Goal: Task Accomplishment & Management: Manage account settings

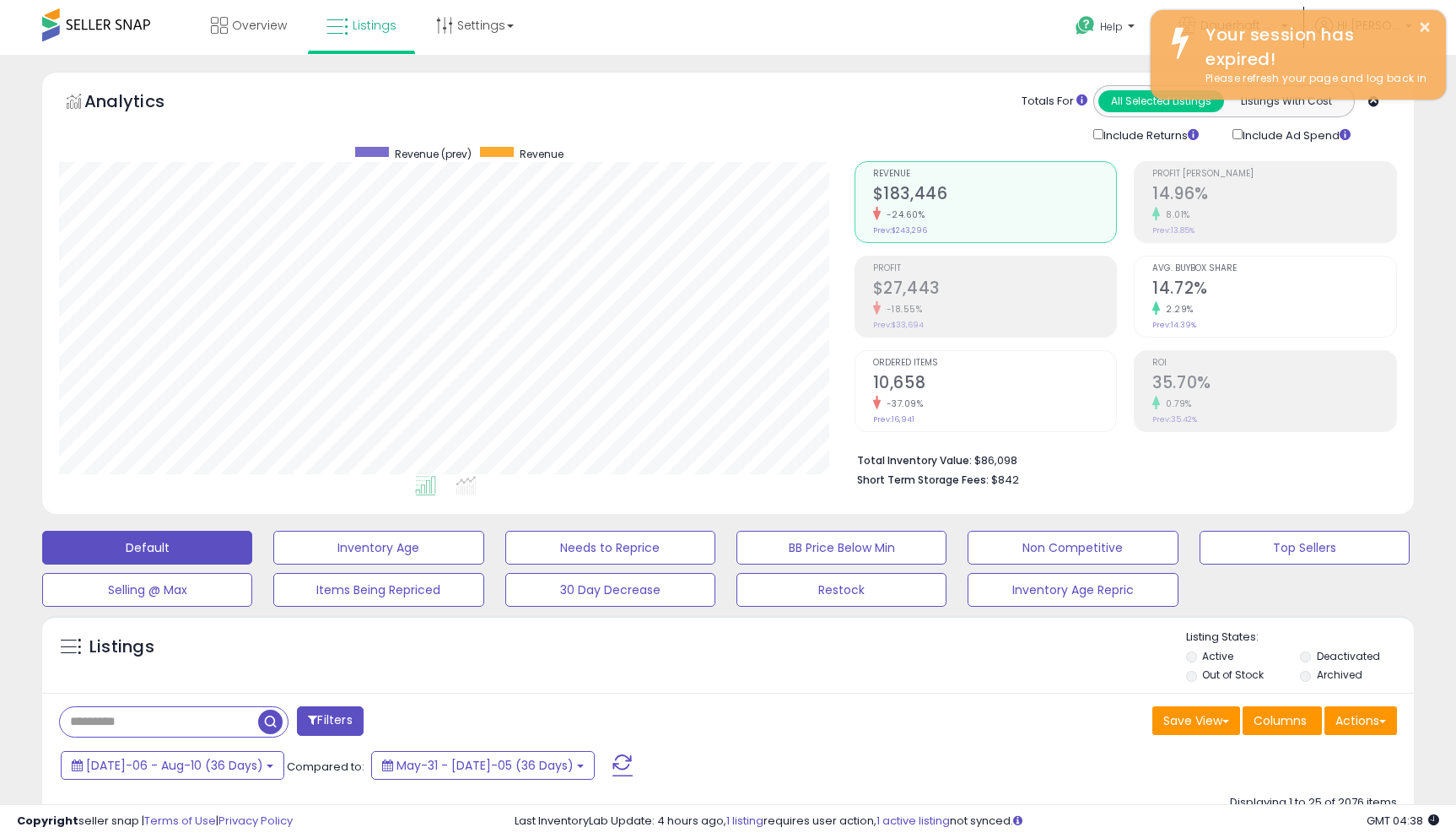
scroll to position [0, 30]
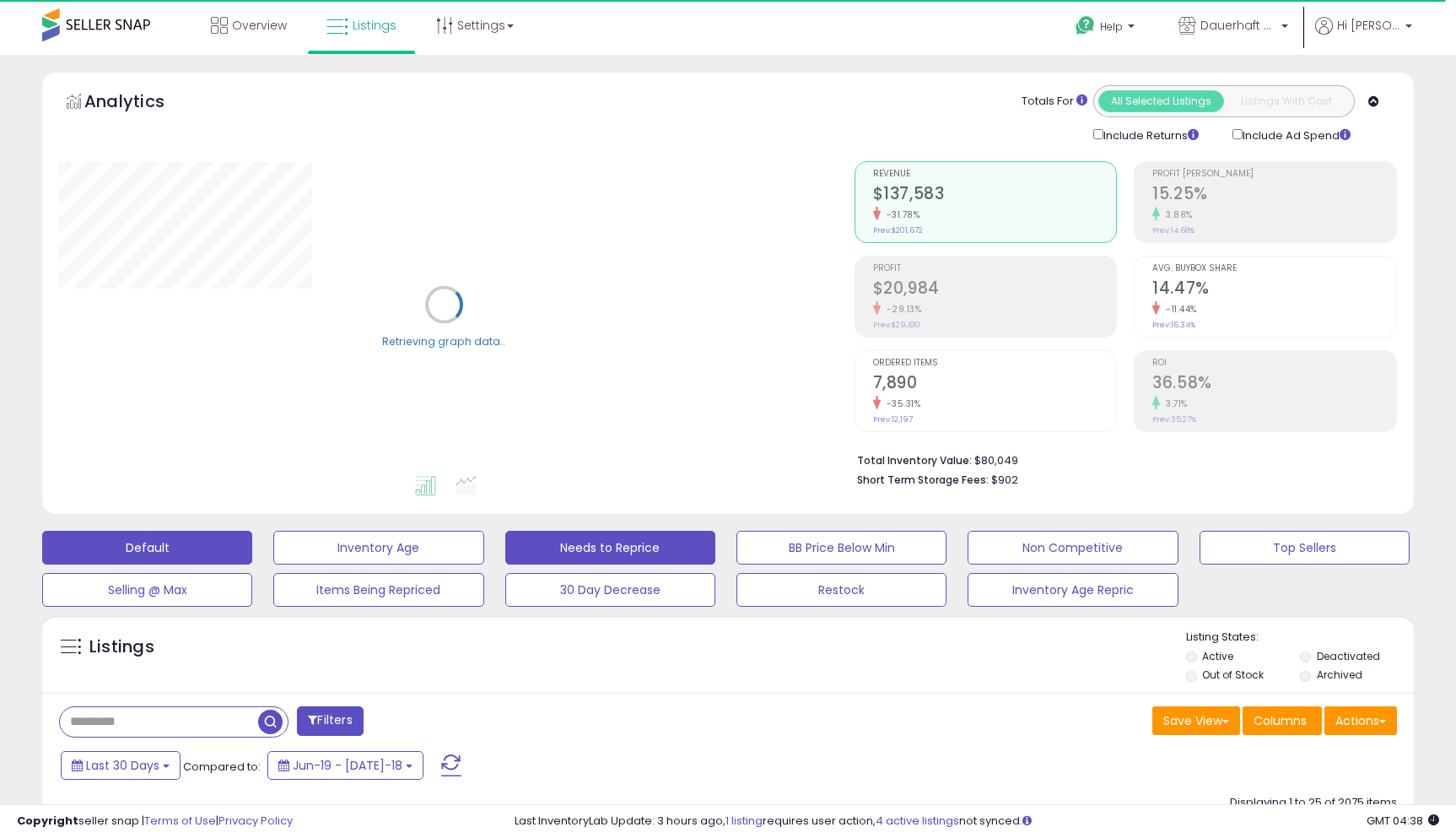
click at [483, 548] on button "Needs to Reprice" at bounding box center [378, 548] width 210 height 34
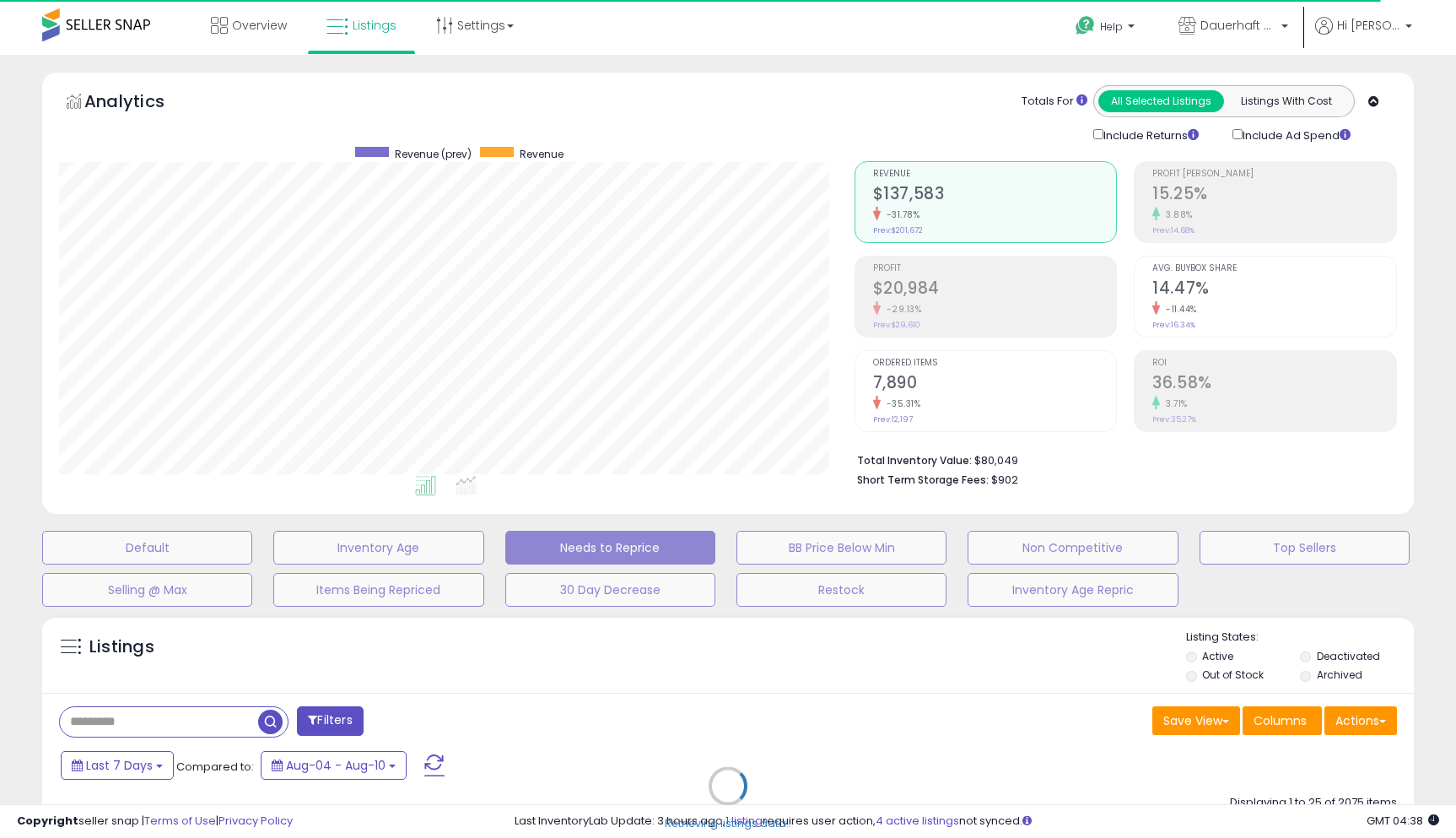
scroll to position [346, 794]
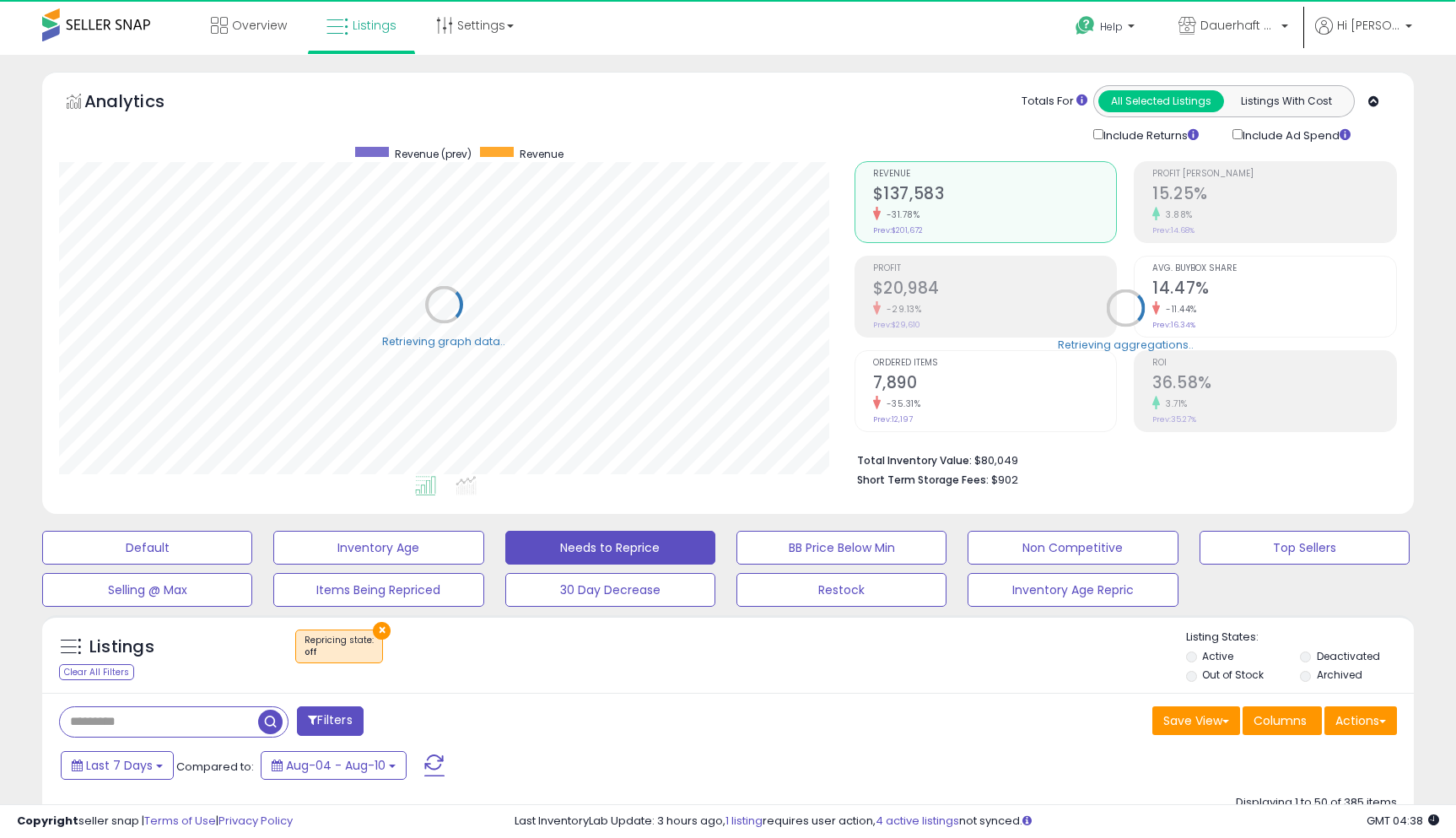
select select "**"
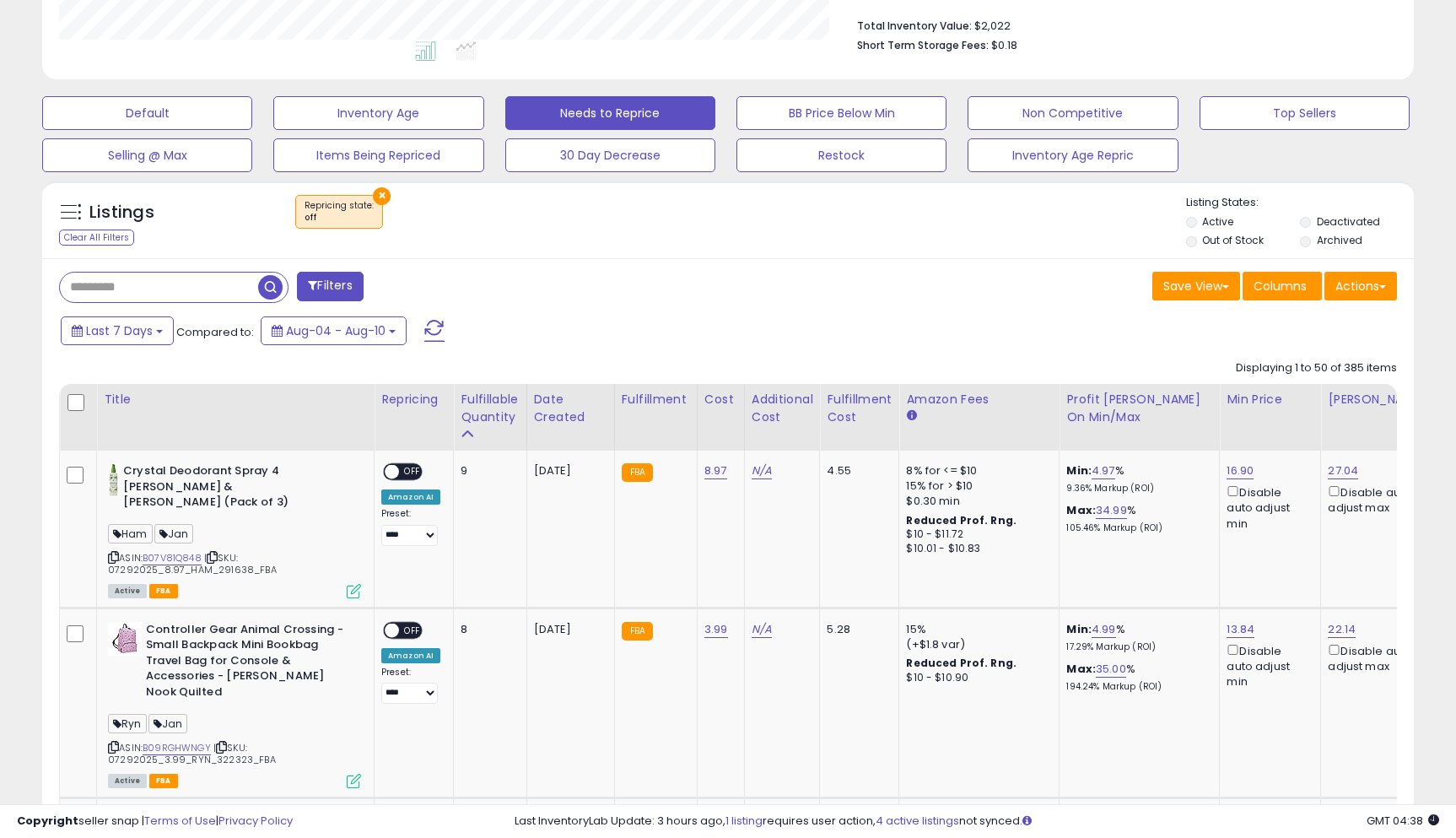
scroll to position [451, 0]
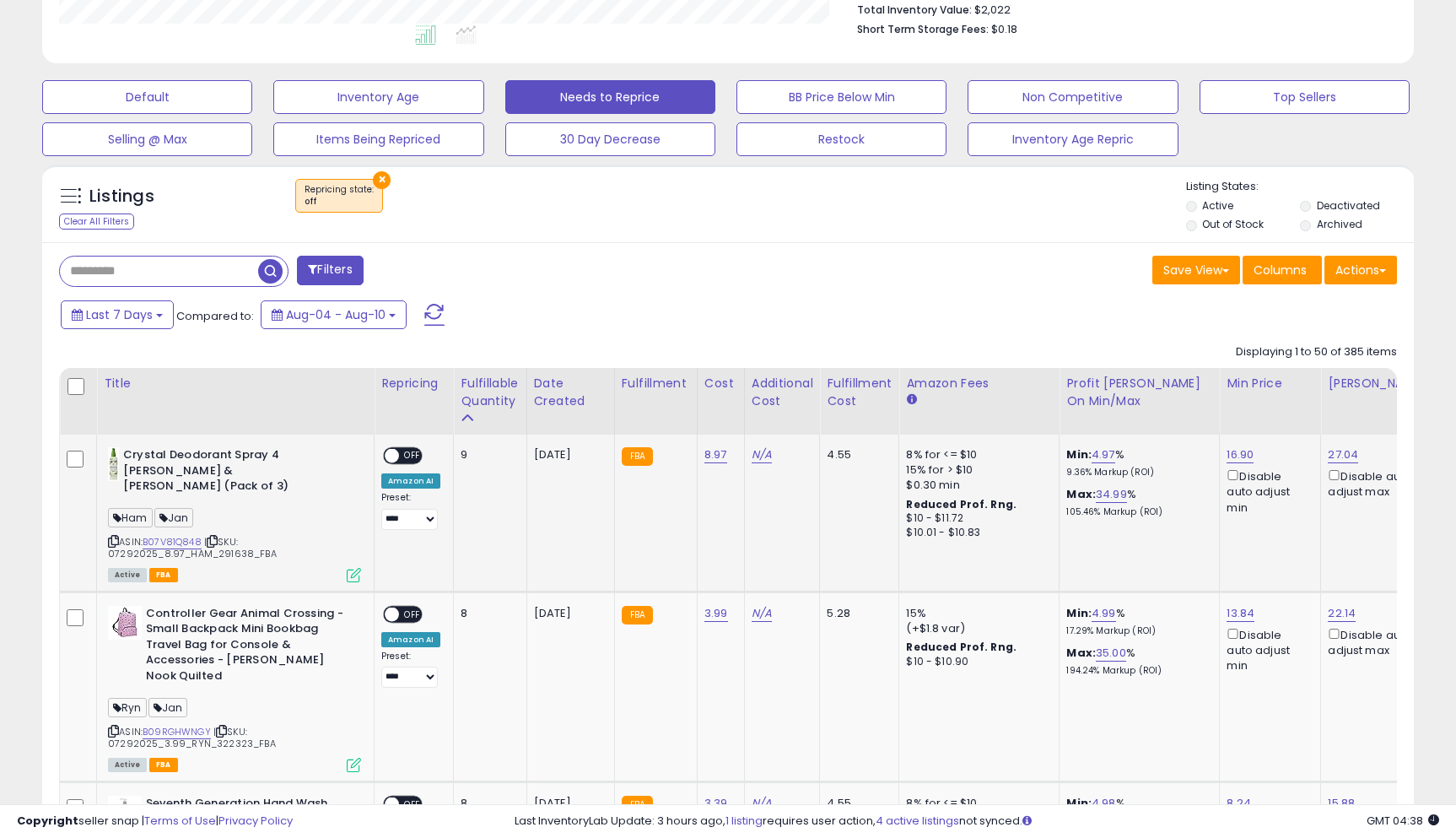
click at [404, 449] on div "ON OFF" at bounding box center [384, 456] width 39 height 14
click at [401, 447] on div "ON OFF" at bounding box center [403, 456] width 39 height 18
click at [404, 449] on span "OFF" at bounding box center [412, 456] width 27 height 14
click at [409, 592] on td "**********" at bounding box center [414, 686] width 79 height 190
click at [416, 607] on span "OFF" at bounding box center [412, 614] width 27 height 14
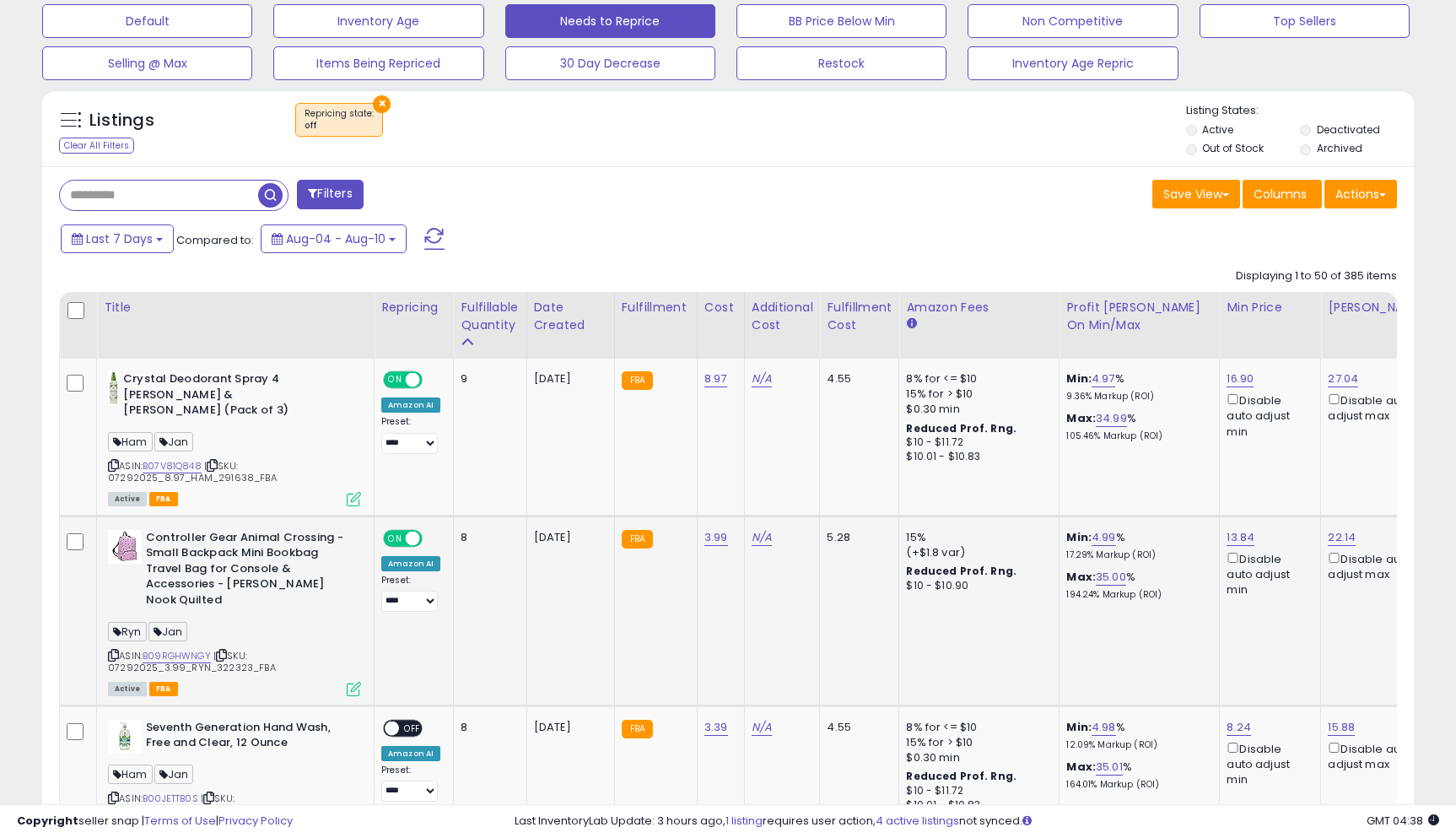
scroll to position [534, 0]
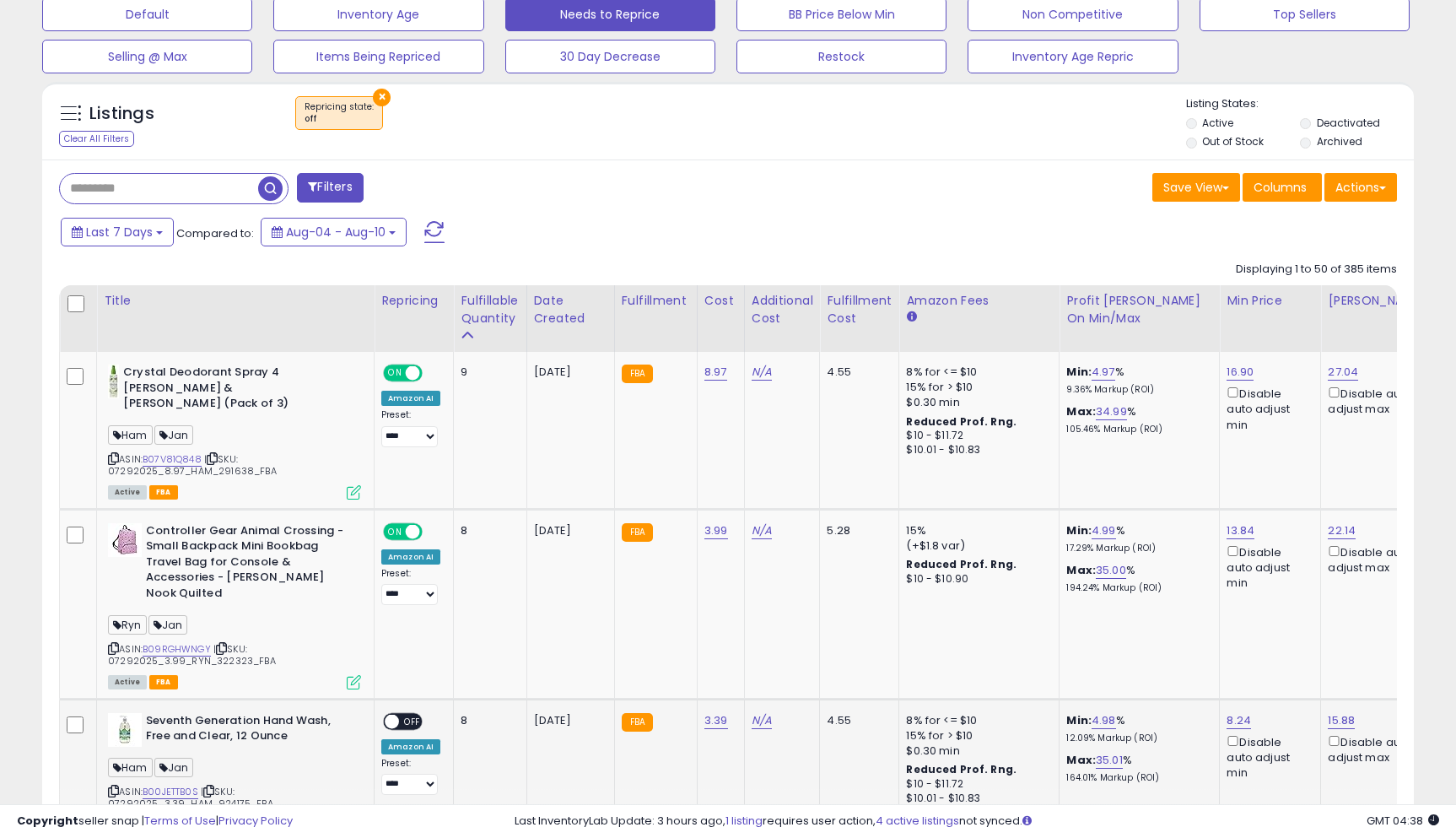
click at [414, 714] on span "OFF" at bounding box center [412, 721] width 27 height 14
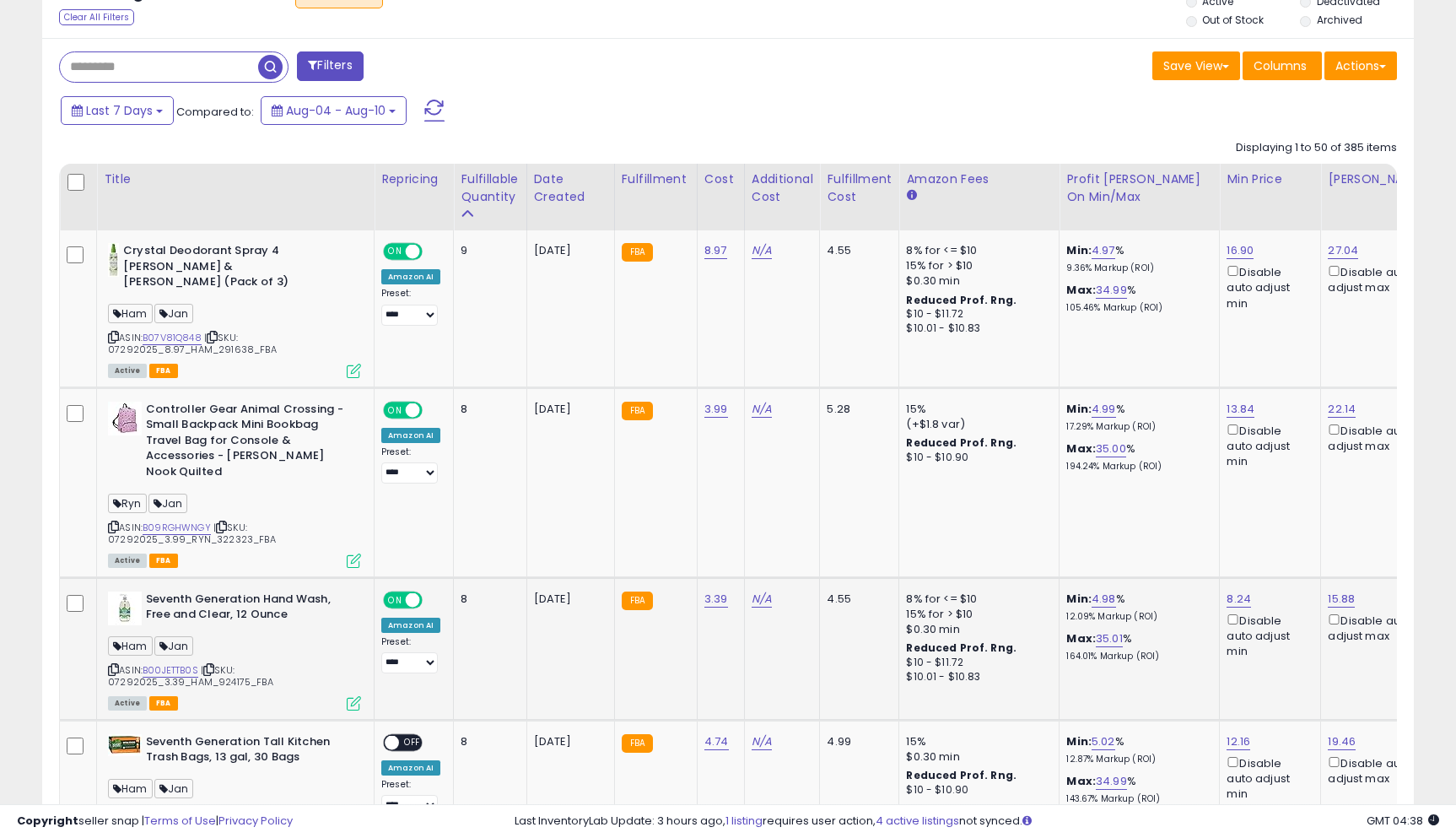
scroll to position [657, 0]
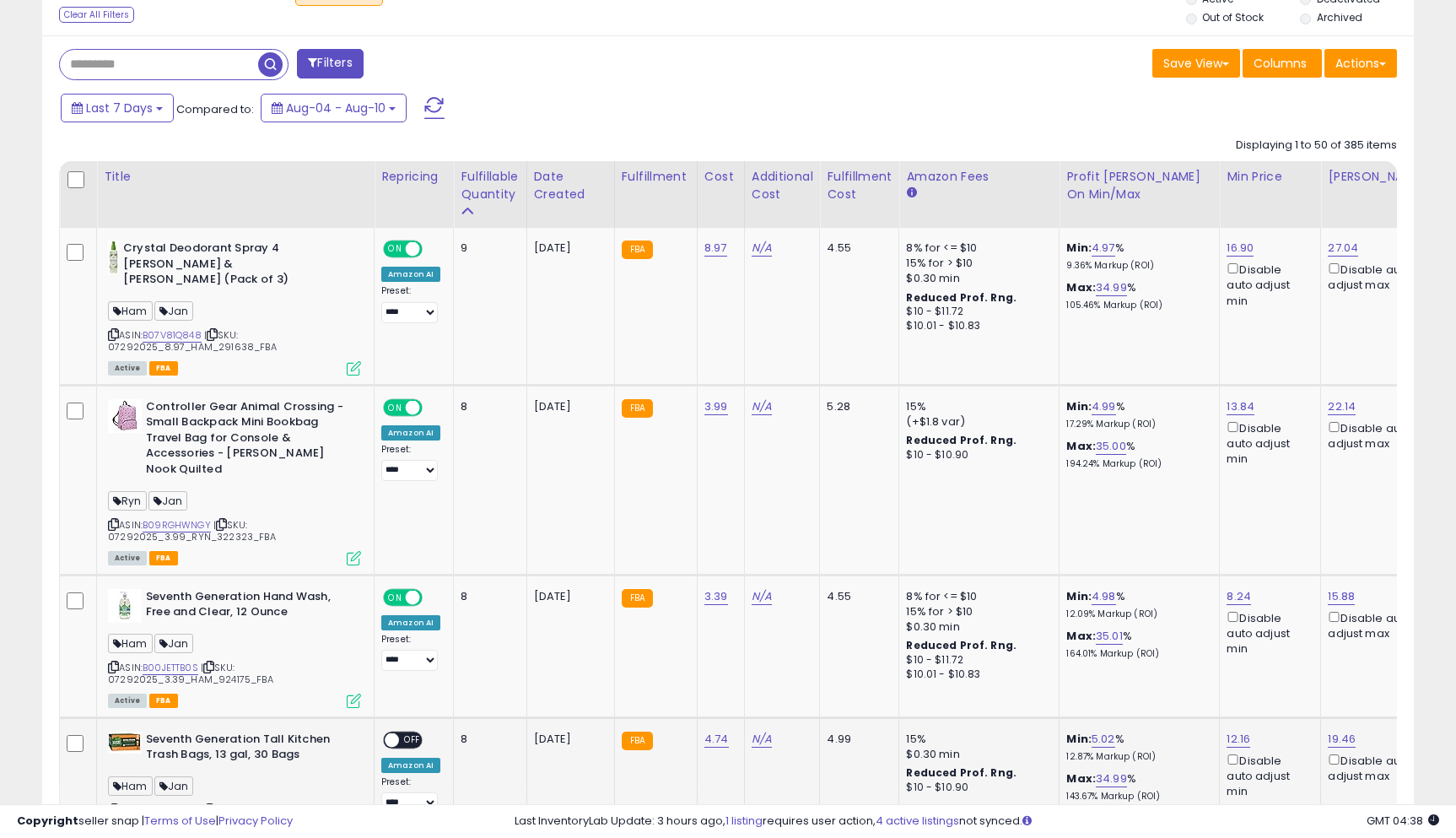
click at [409, 733] on span "OFF" at bounding box center [412, 740] width 27 height 14
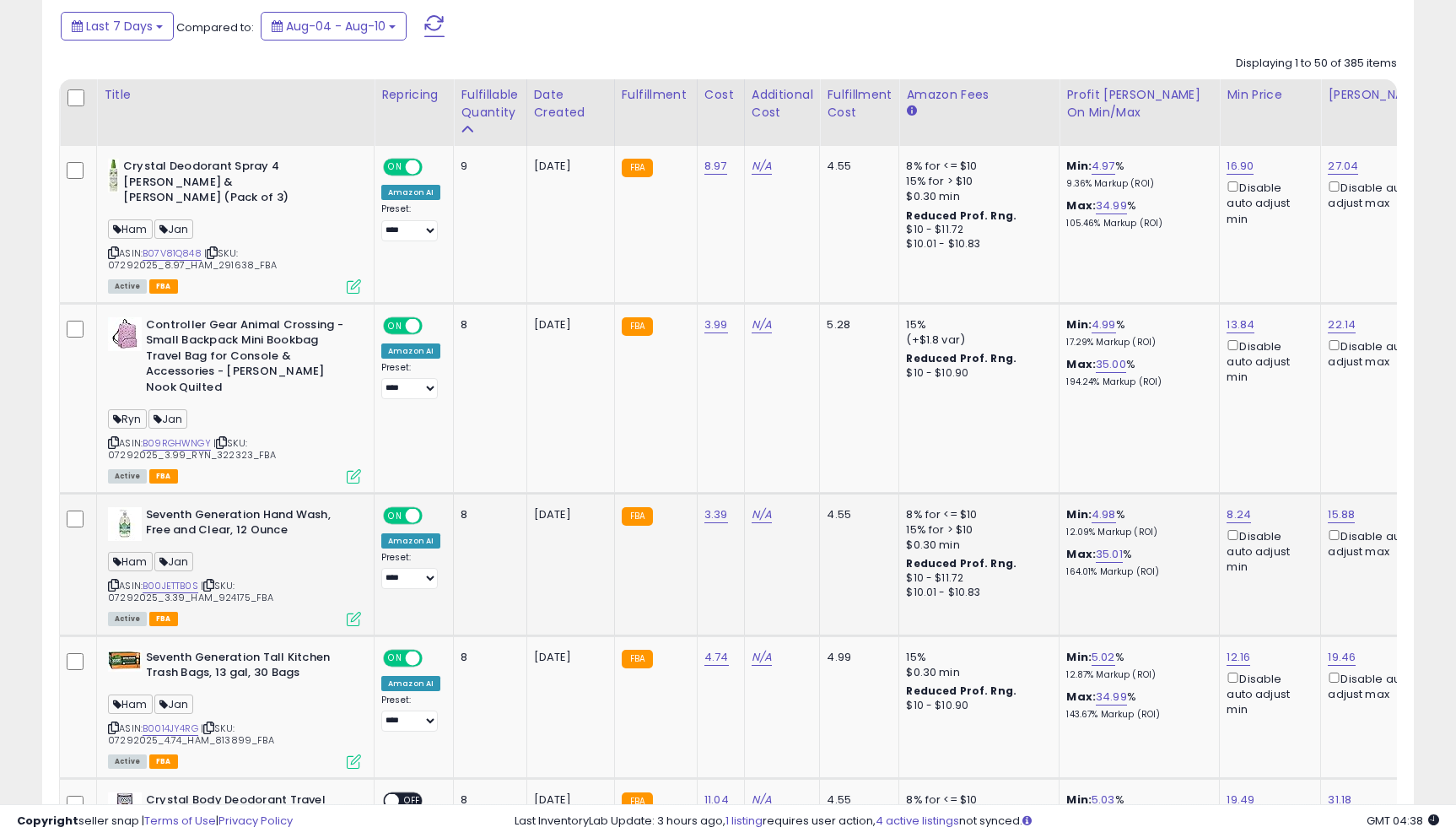
scroll to position [762, 0]
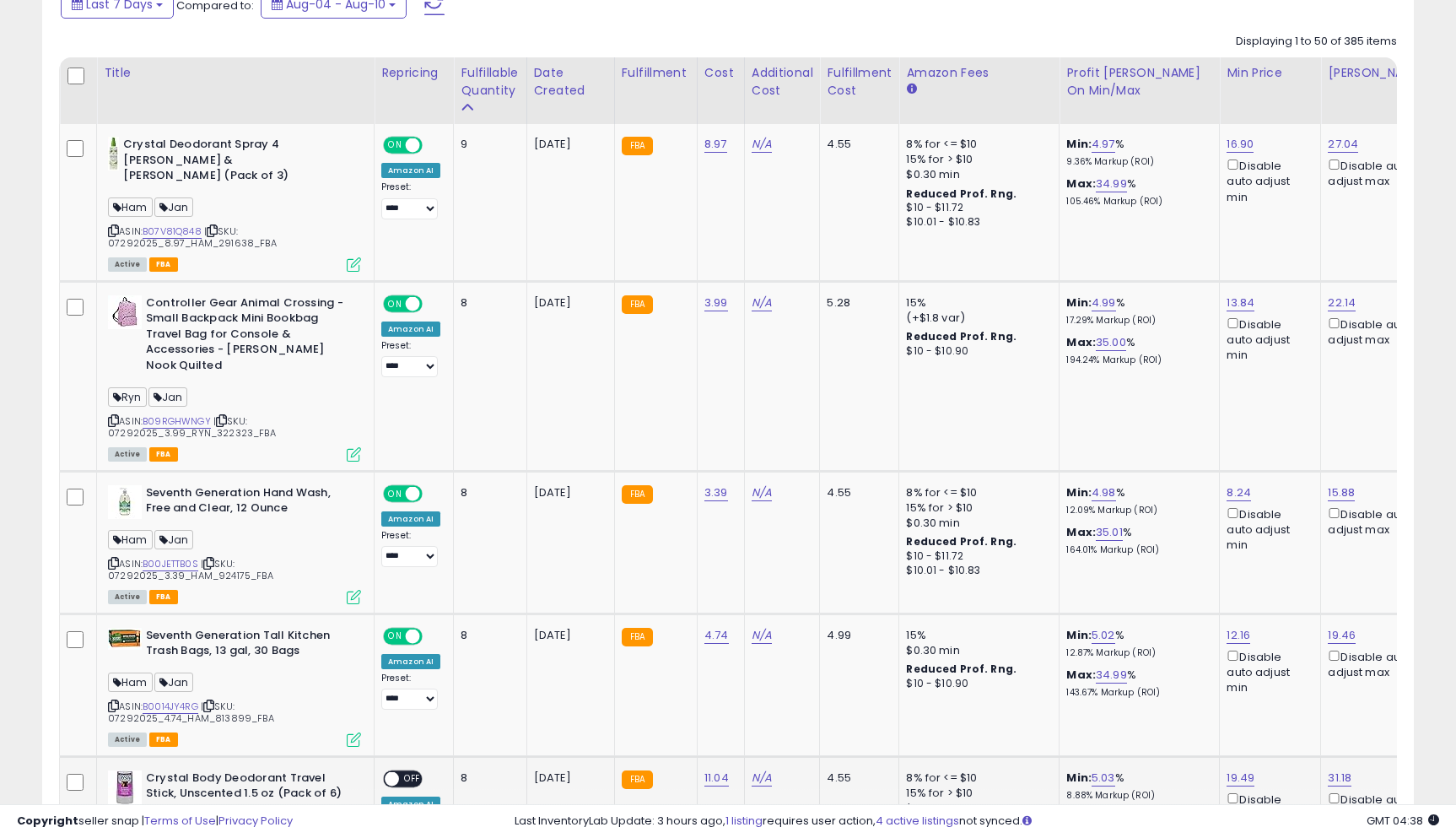
click at [412, 772] on span "OFF" at bounding box center [412, 779] width 27 height 14
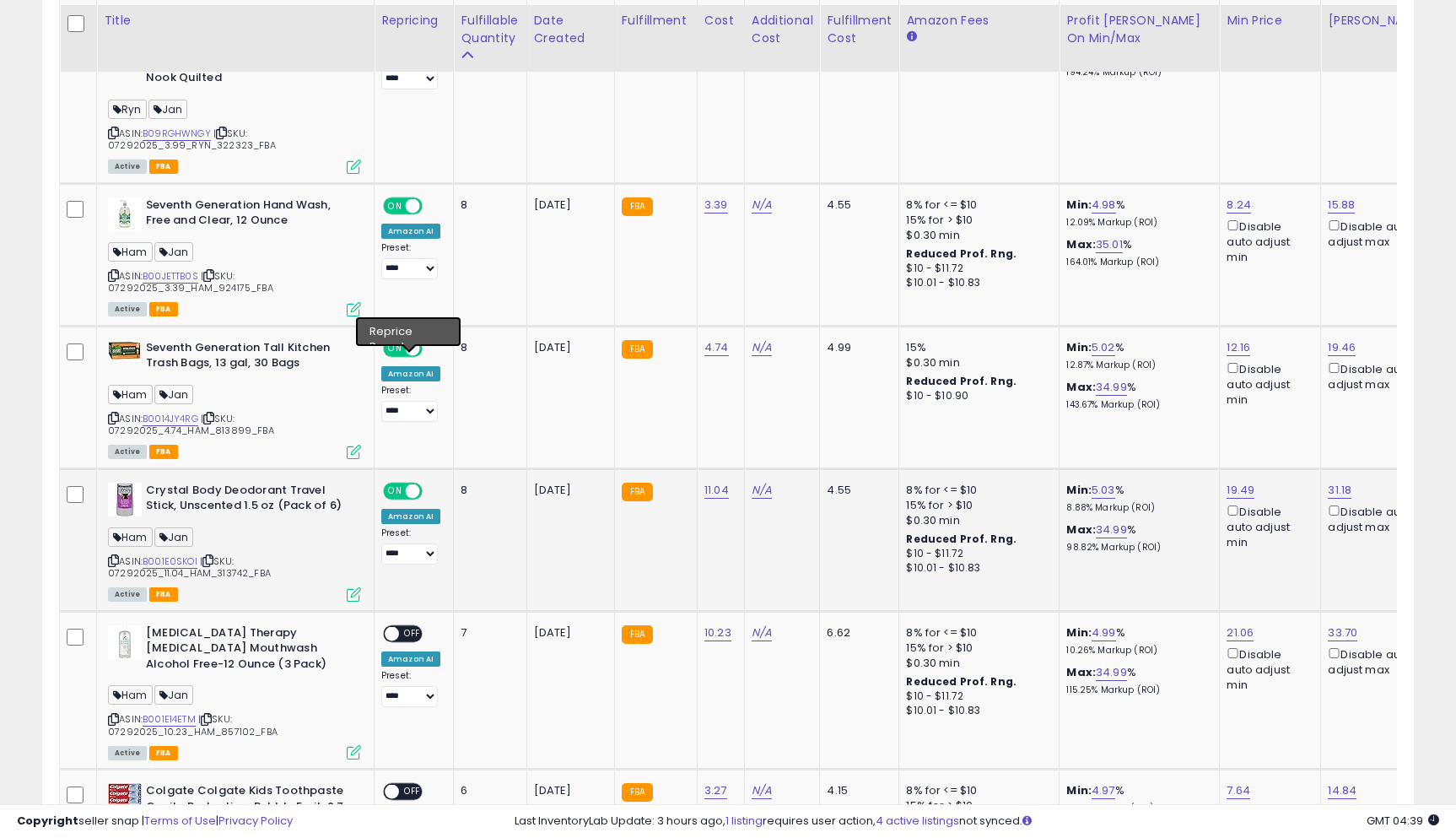
scroll to position [1049, 0]
click at [412, 625] on div "**********" at bounding box center [411, 666] width 59 height 83
click at [412, 626] on span "OFF" at bounding box center [412, 633] width 27 height 14
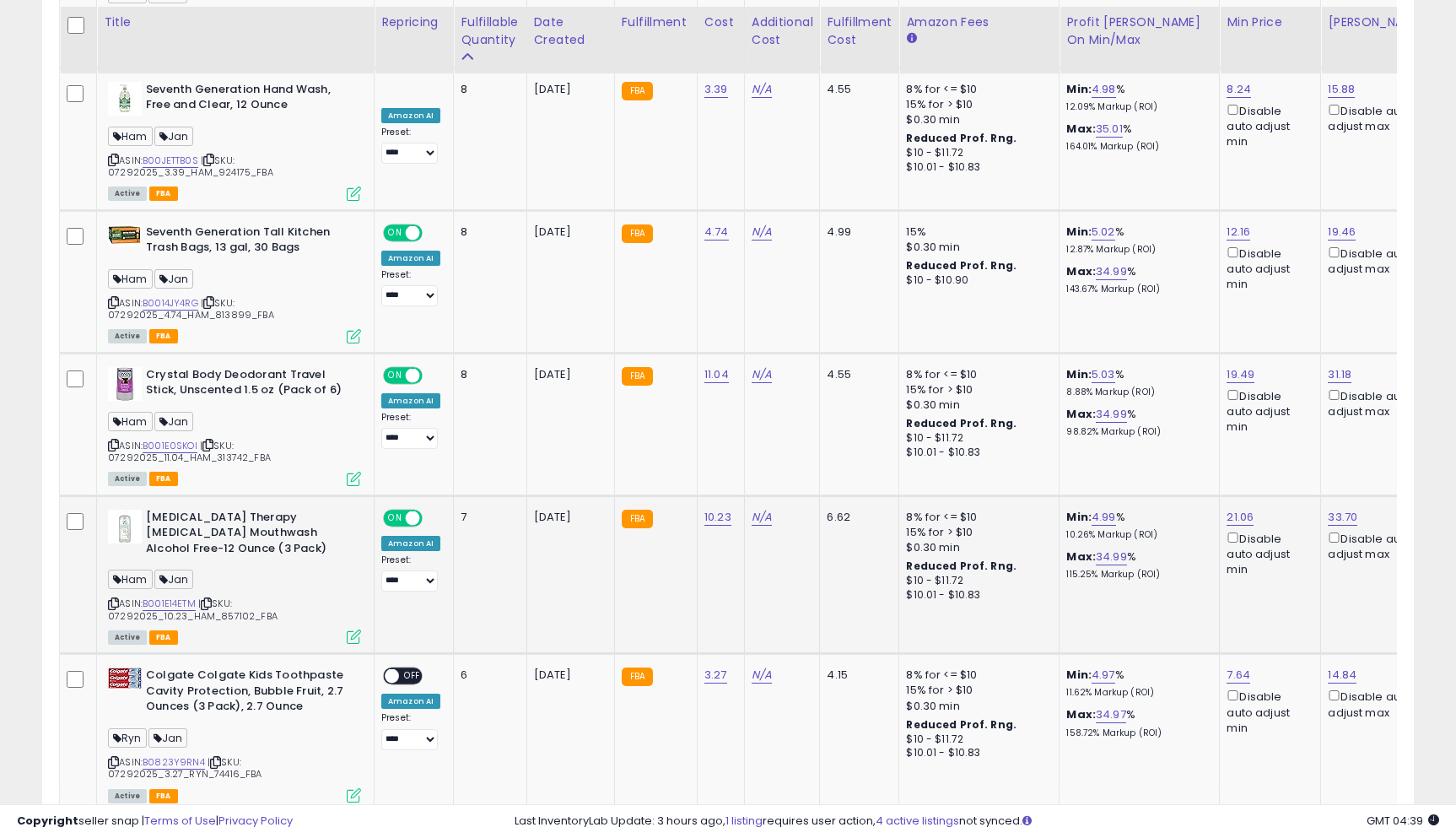
scroll to position [1167, 0]
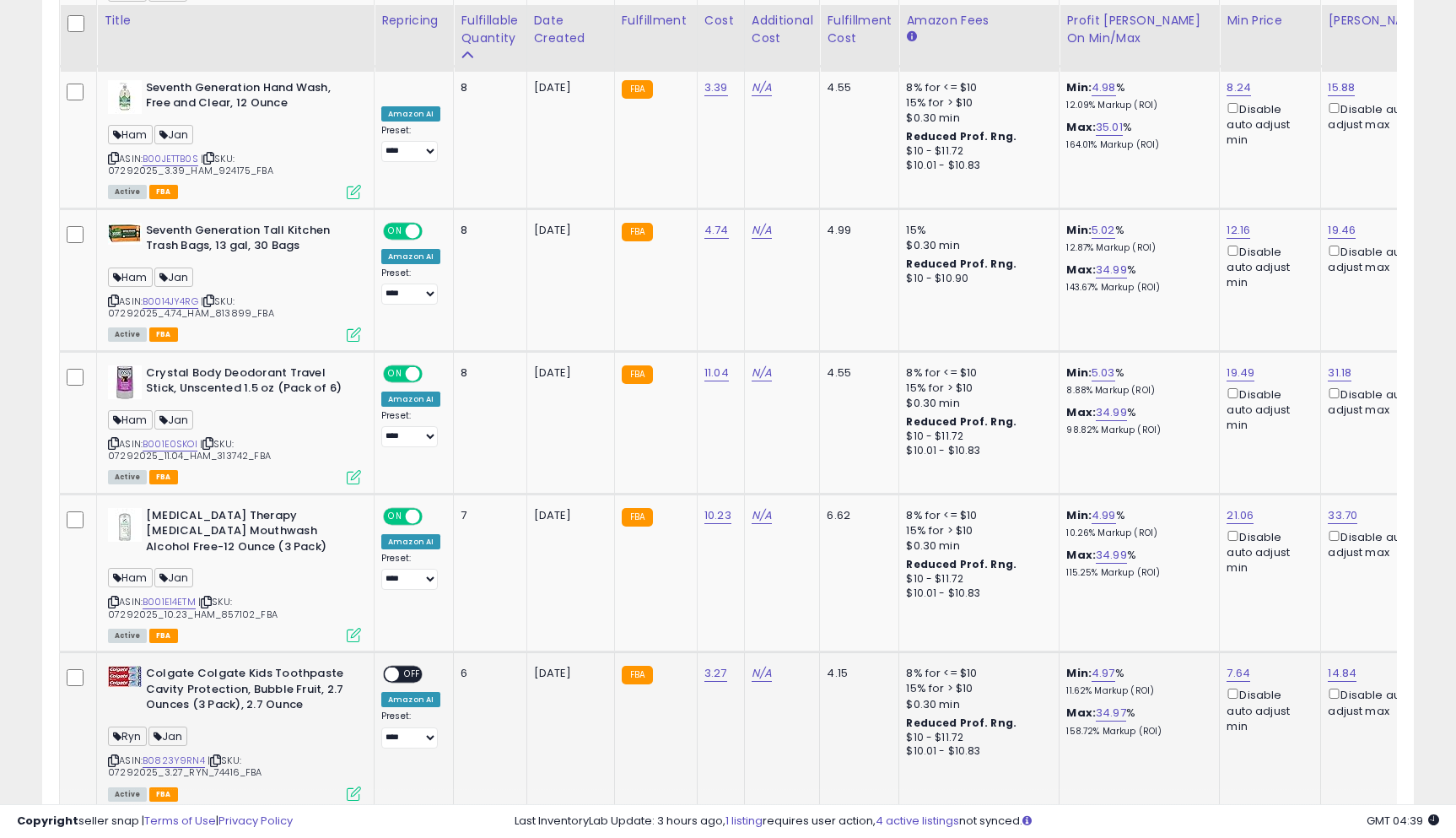
click at [402, 667] on div "ON OFF" at bounding box center [384, 675] width 39 height 14
click at [411, 667] on span "OFF" at bounding box center [412, 675] width 27 height 14
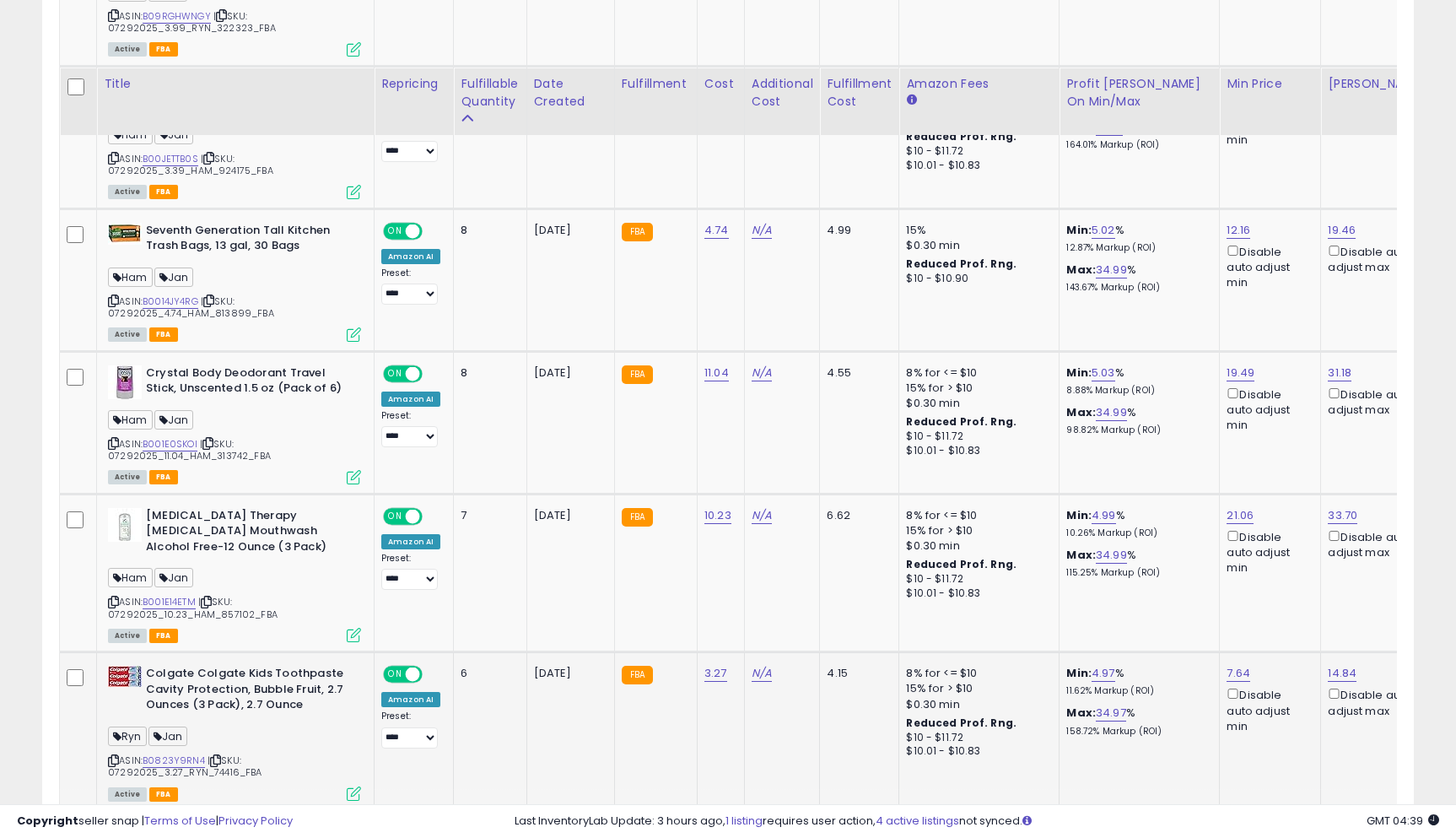
scroll to position [1279, 0]
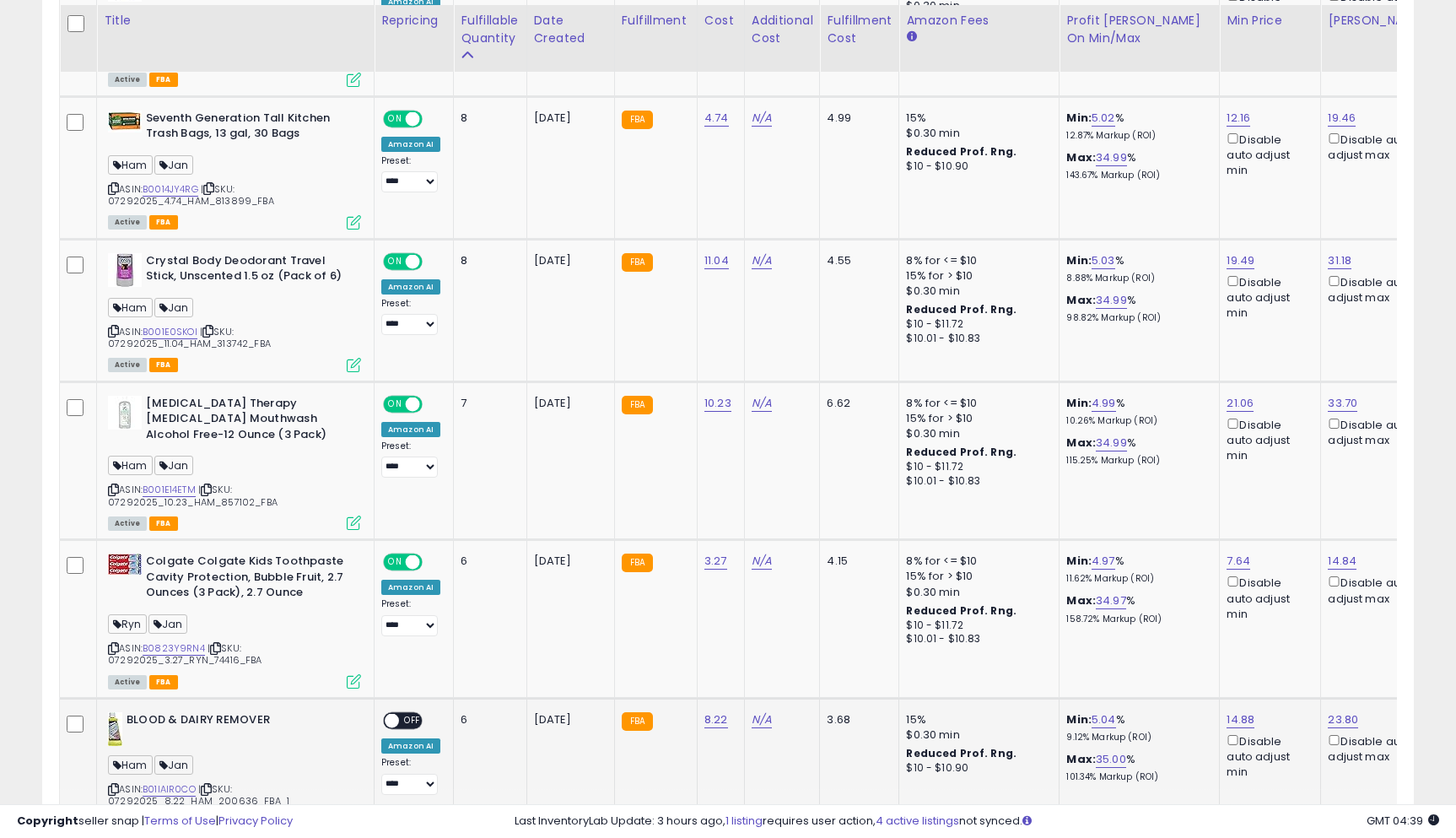
click at [412, 713] on span "OFF" at bounding box center [412, 720] width 27 height 14
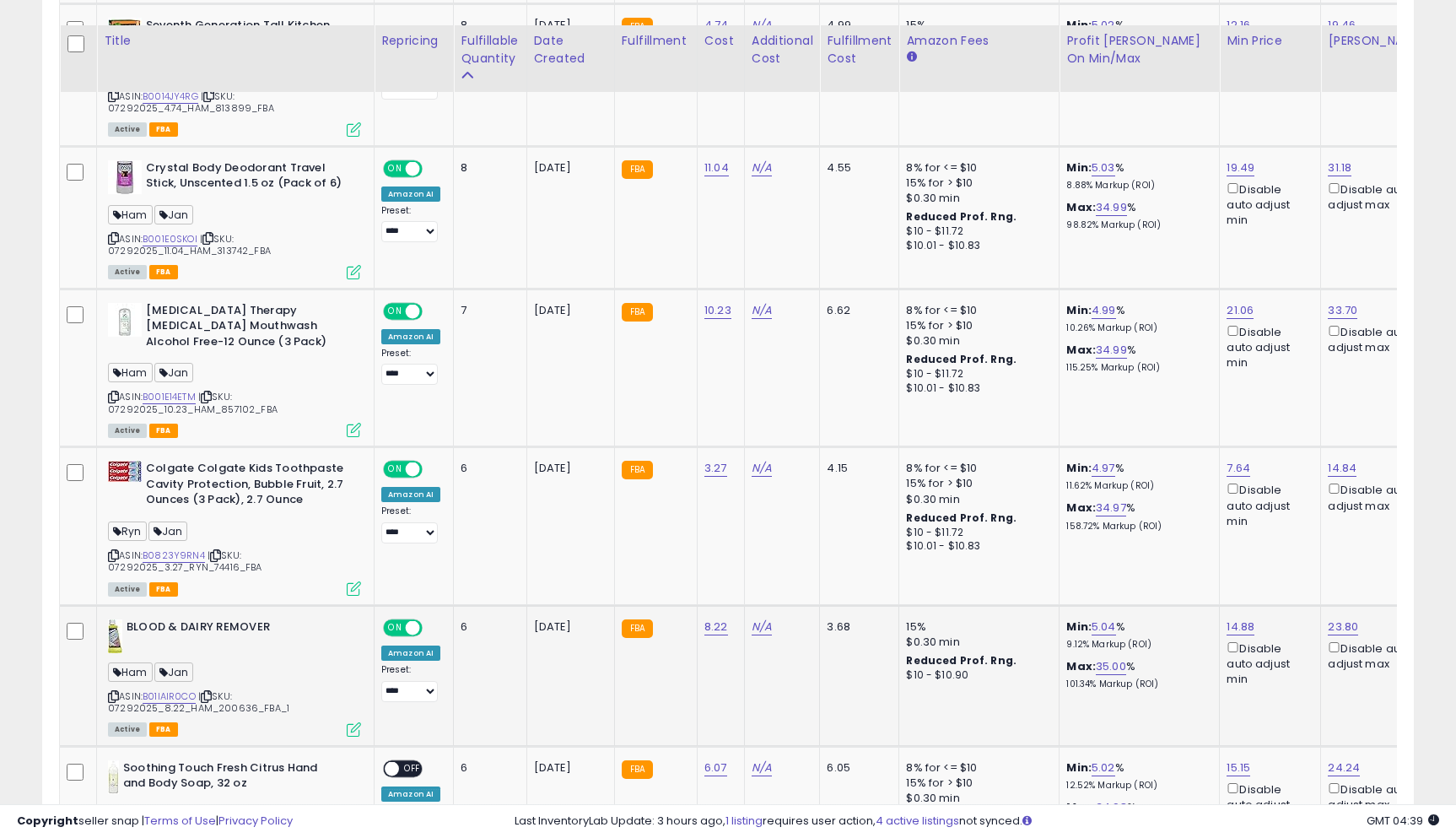
scroll to position [1393, 0]
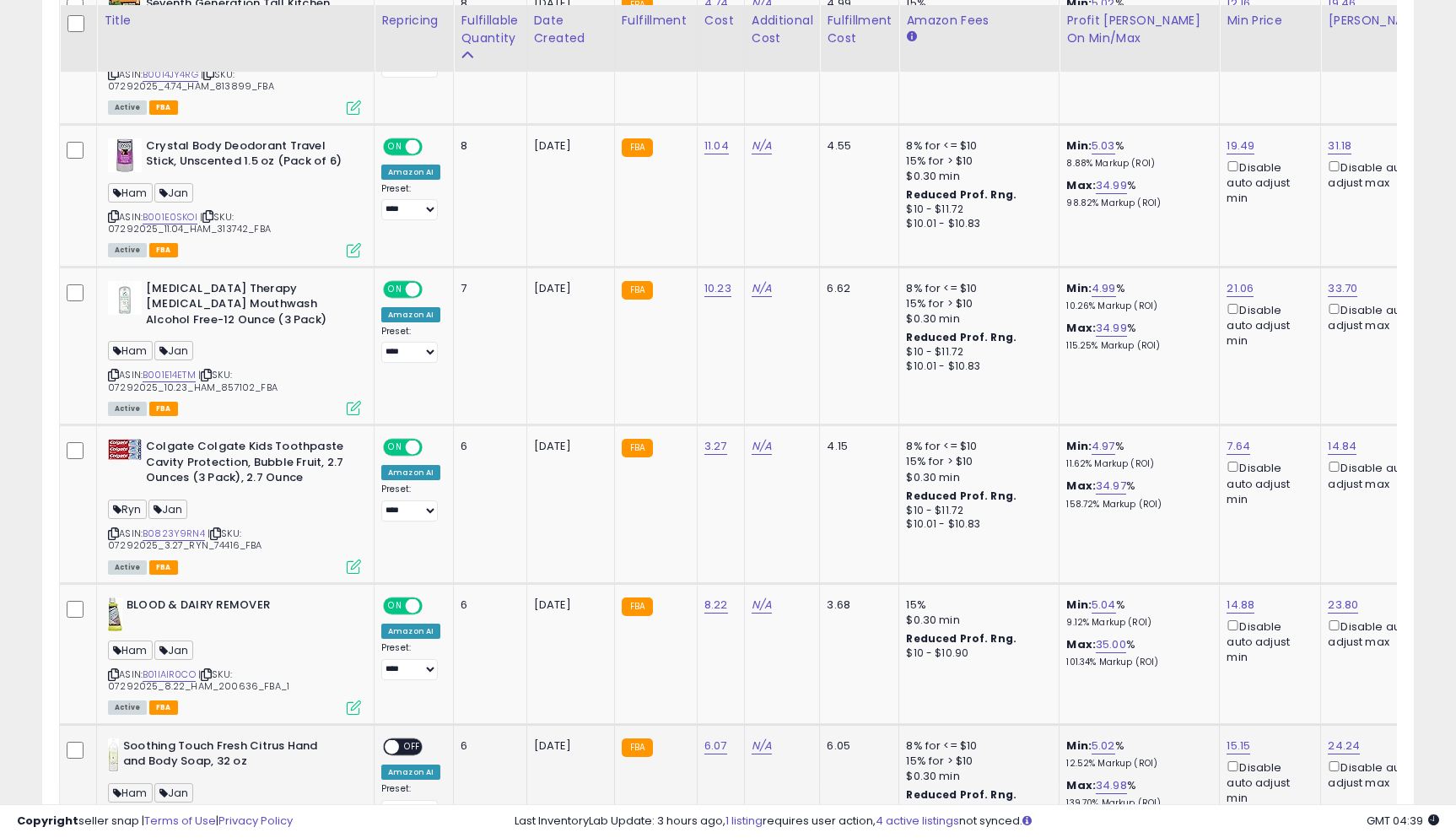
click at [417, 739] on span "OFF" at bounding box center [412, 746] width 27 height 14
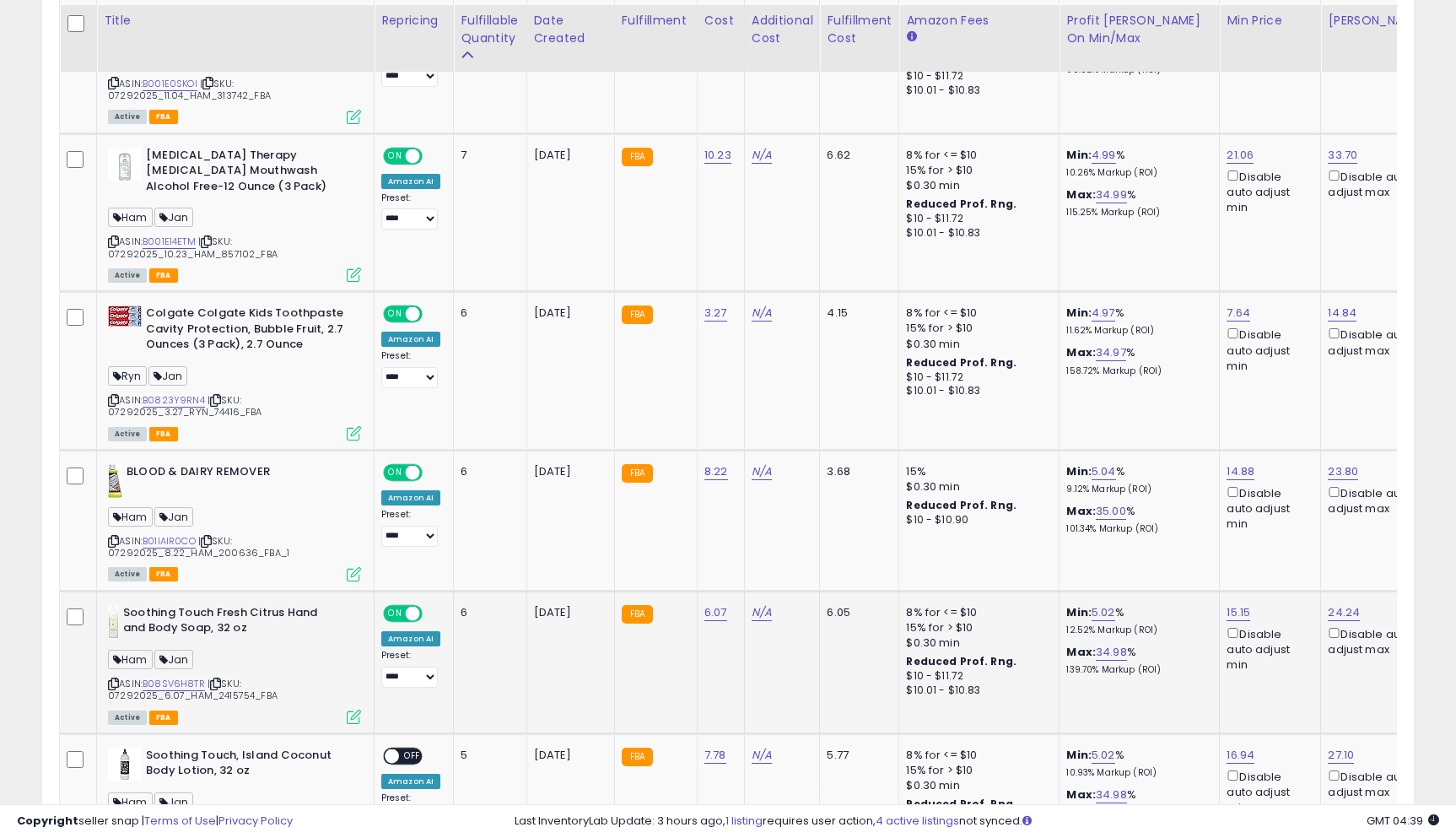
scroll to position [1529, 0]
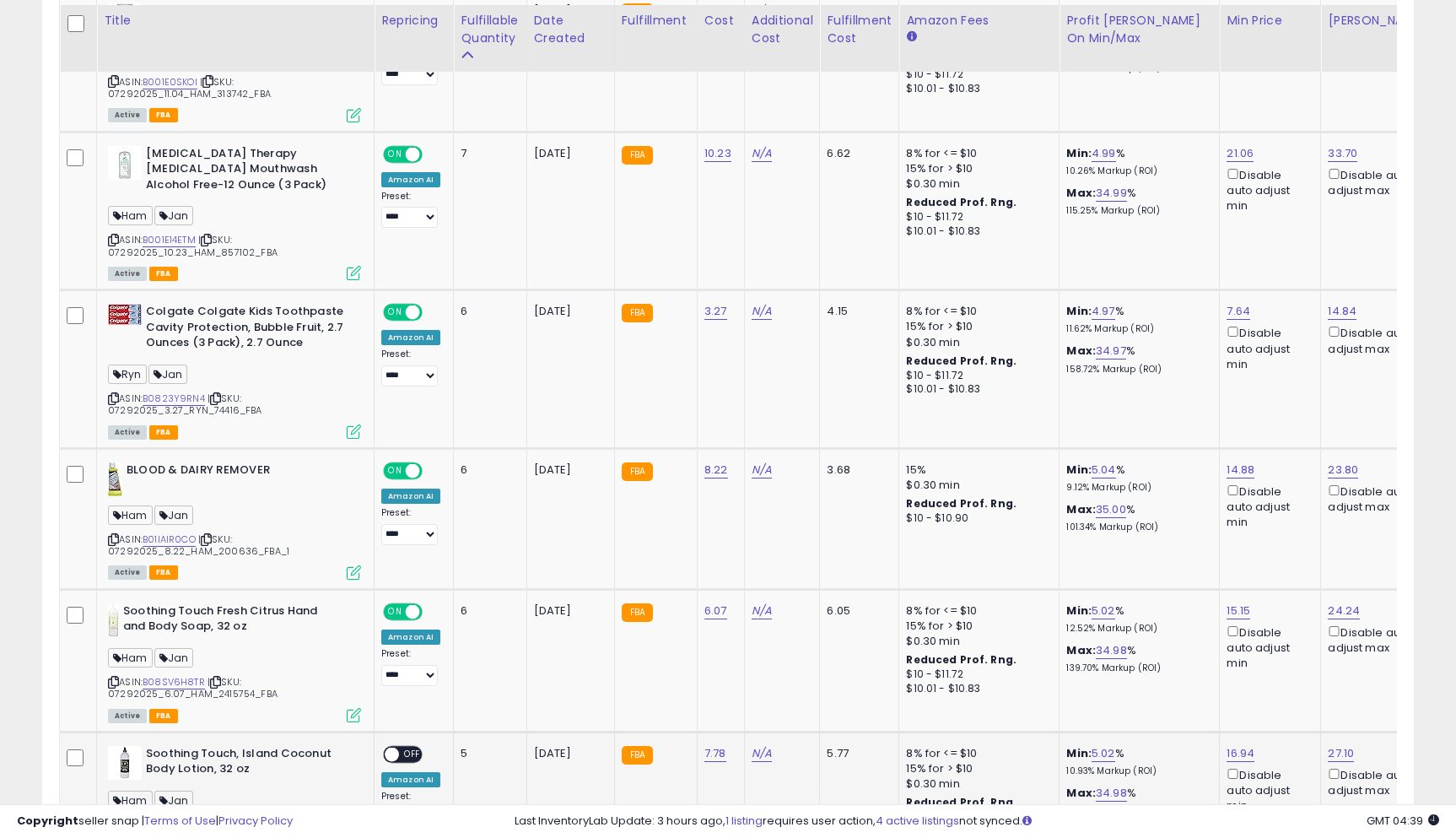
click at [413, 747] on span "OFF" at bounding box center [412, 754] width 27 height 14
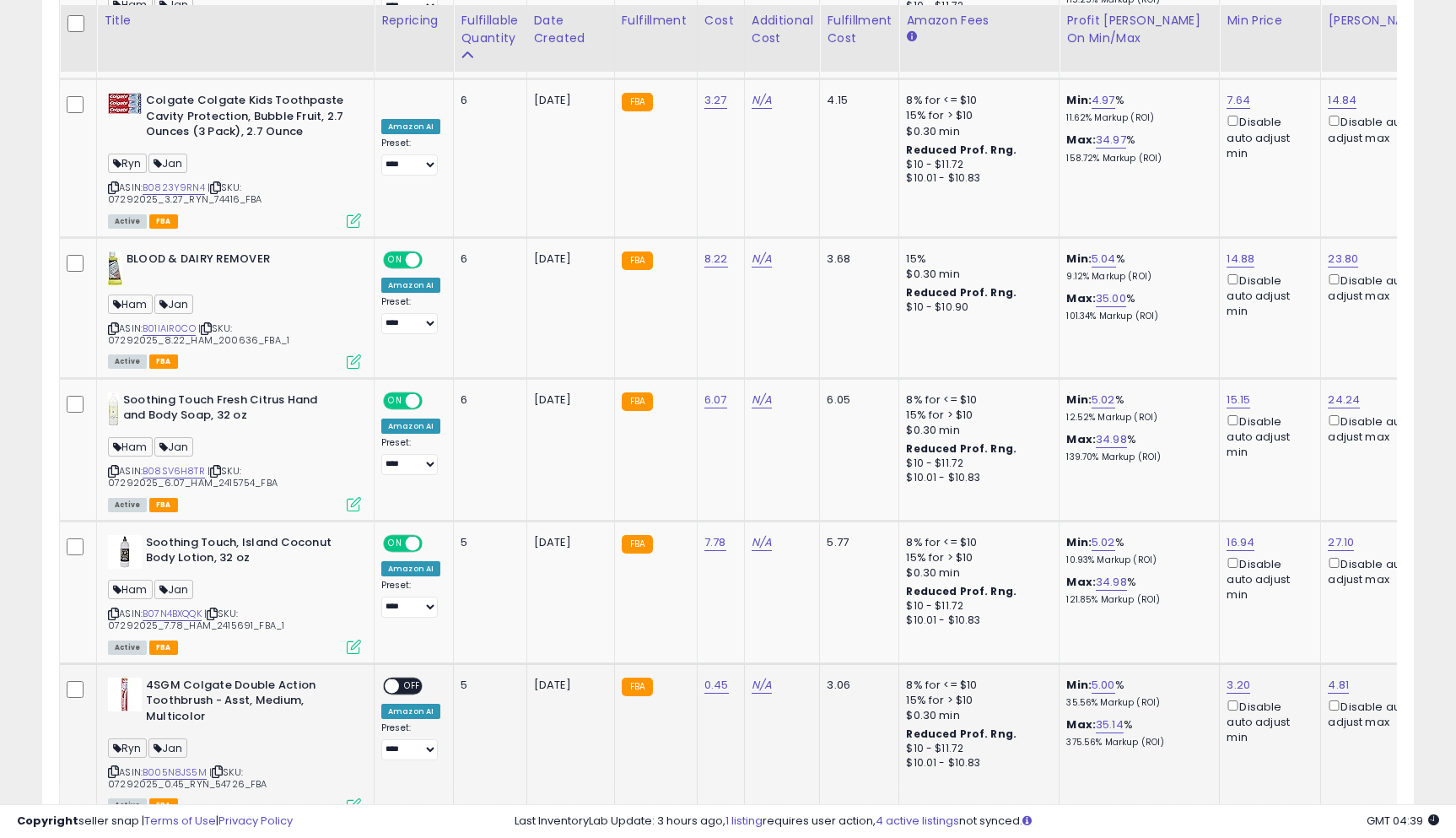
click at [412, 678] on span "OFF" at bounding box center [412, 685] width 27 height 14
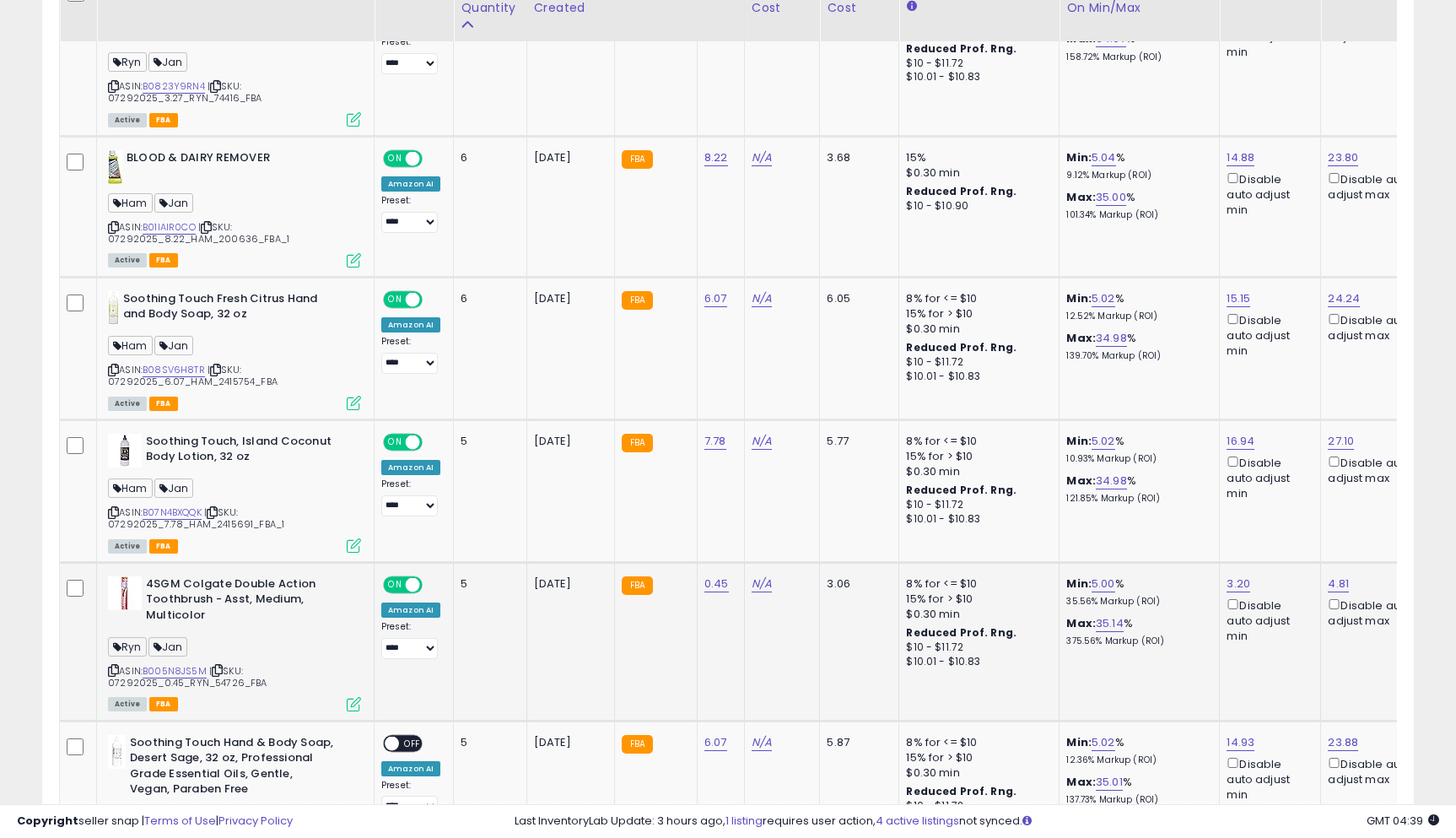
scroll to position [1858, 1]
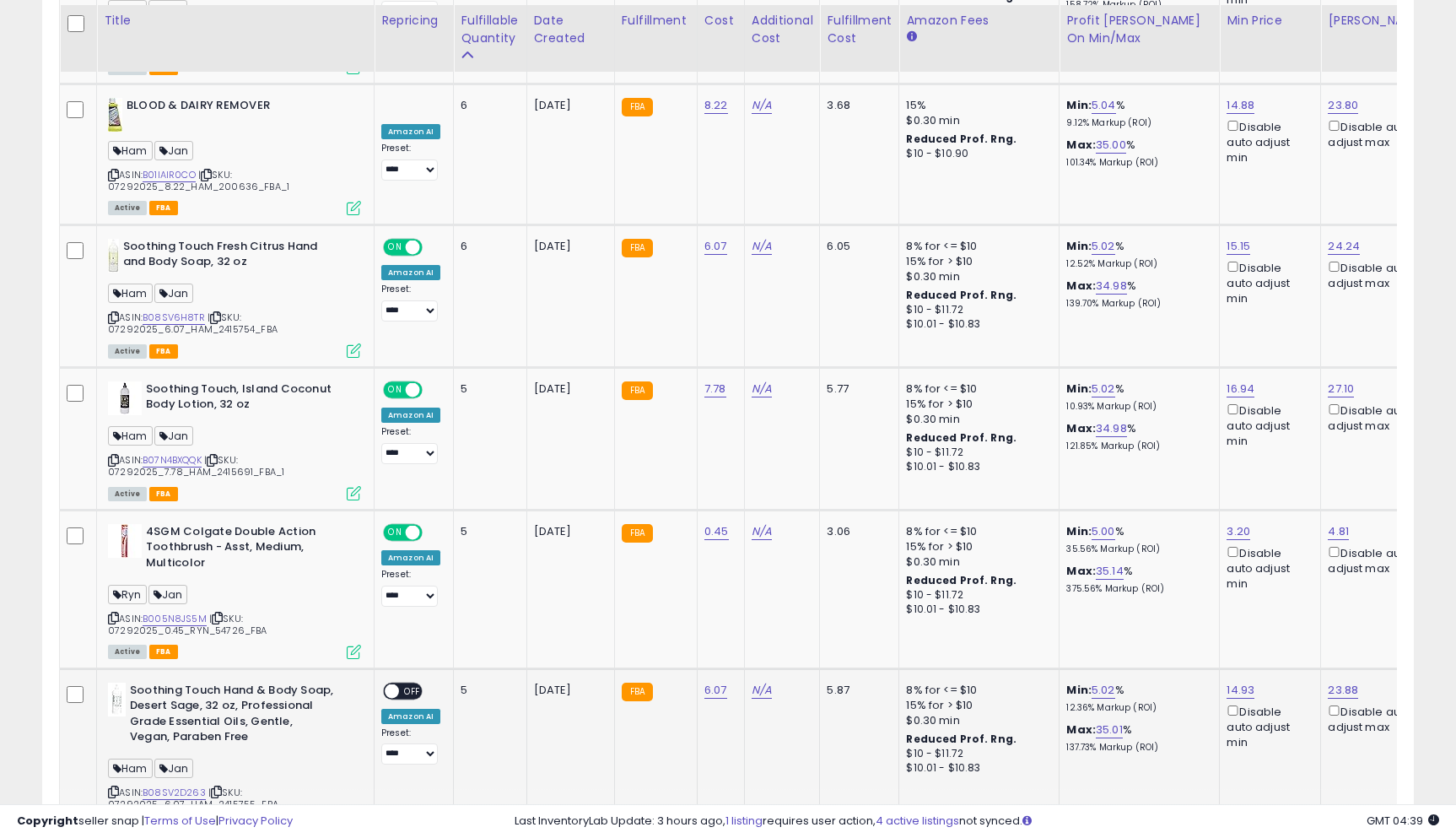
click at [406, 684] on span "OFF" at bounding box center [412, 691] width 27 height 14
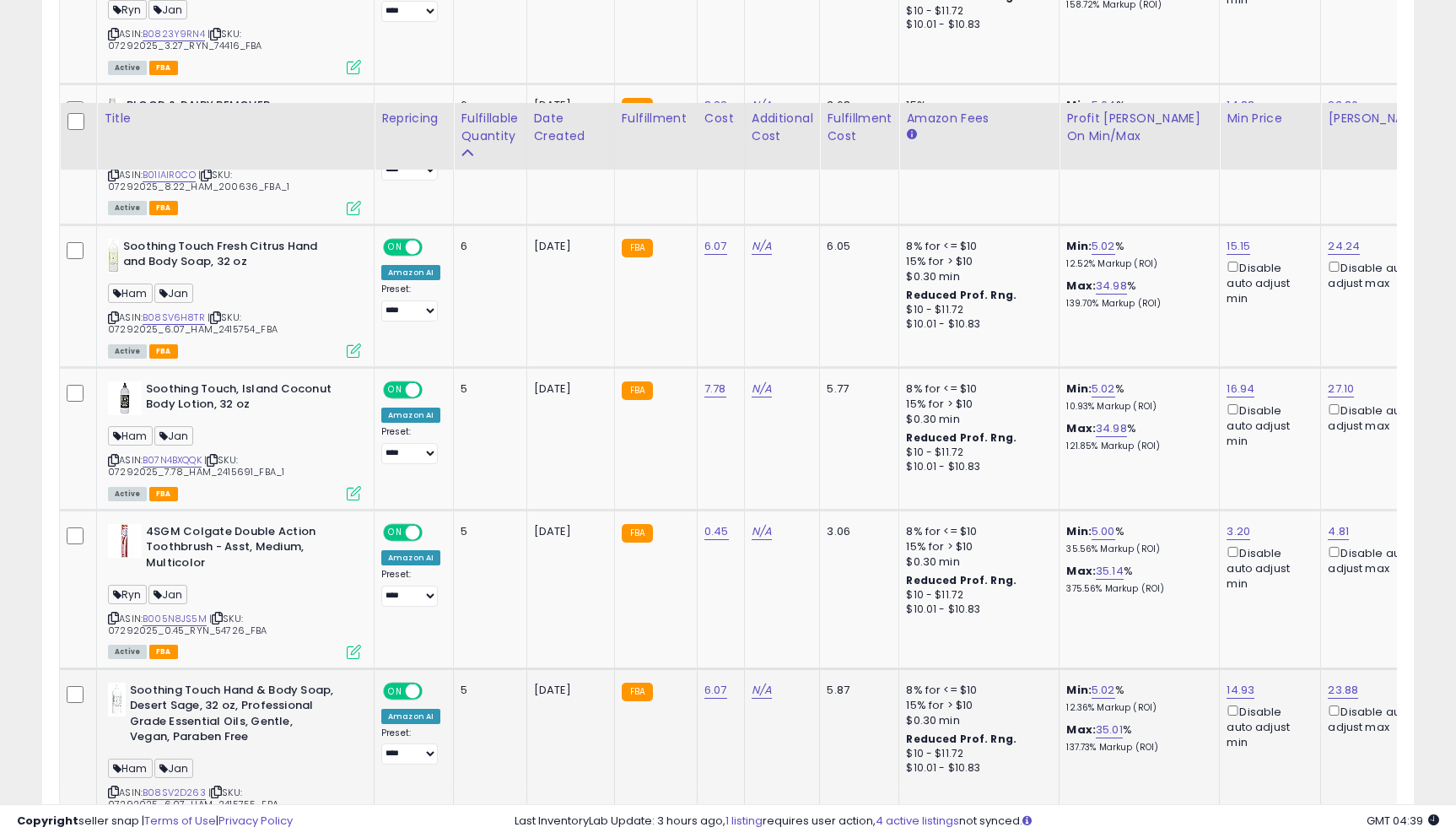
scroll to position [2041, 0]
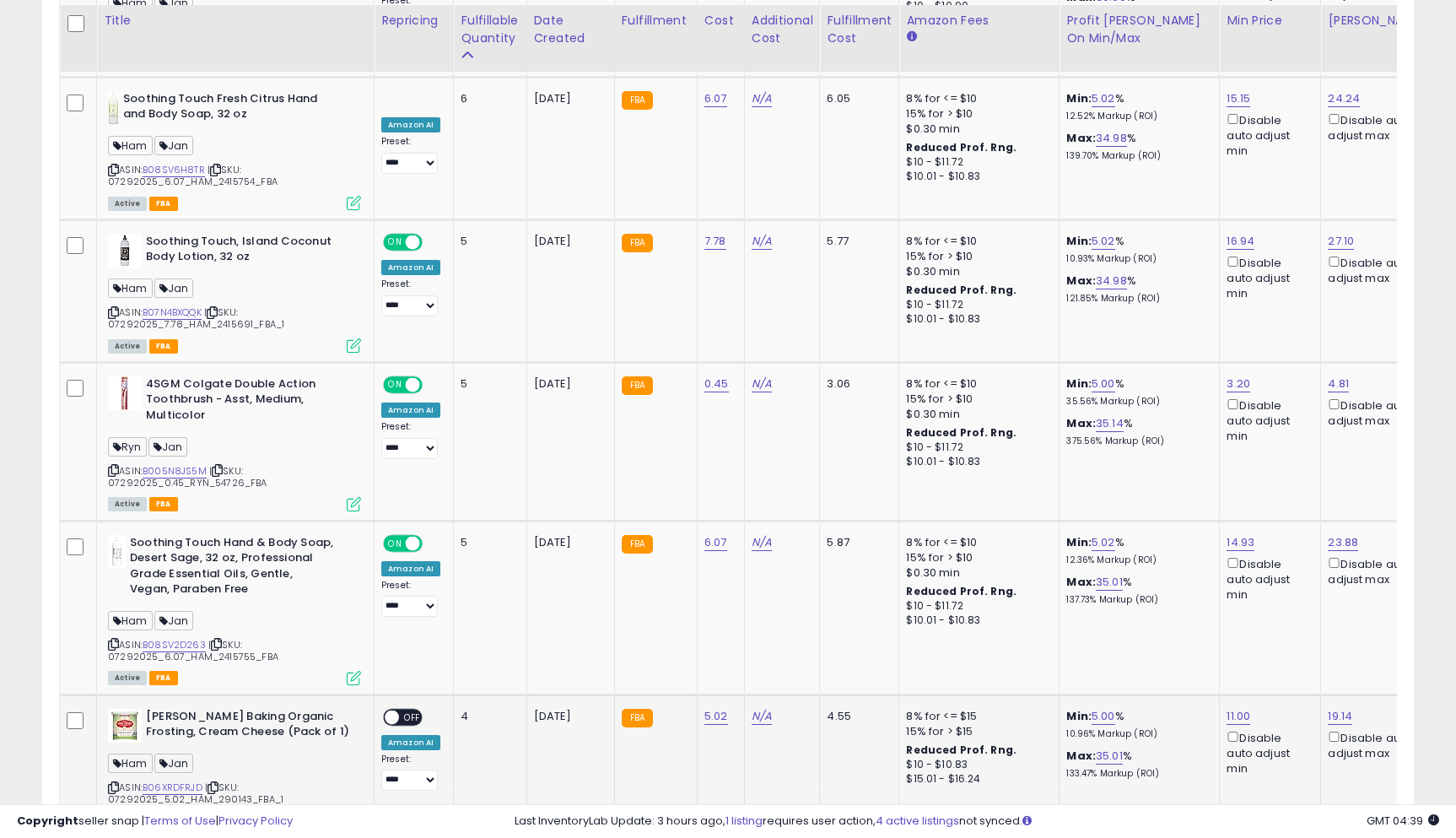
click at [407, 710] on span "OFF" at bounding box center [412, 717] width 27 height 14
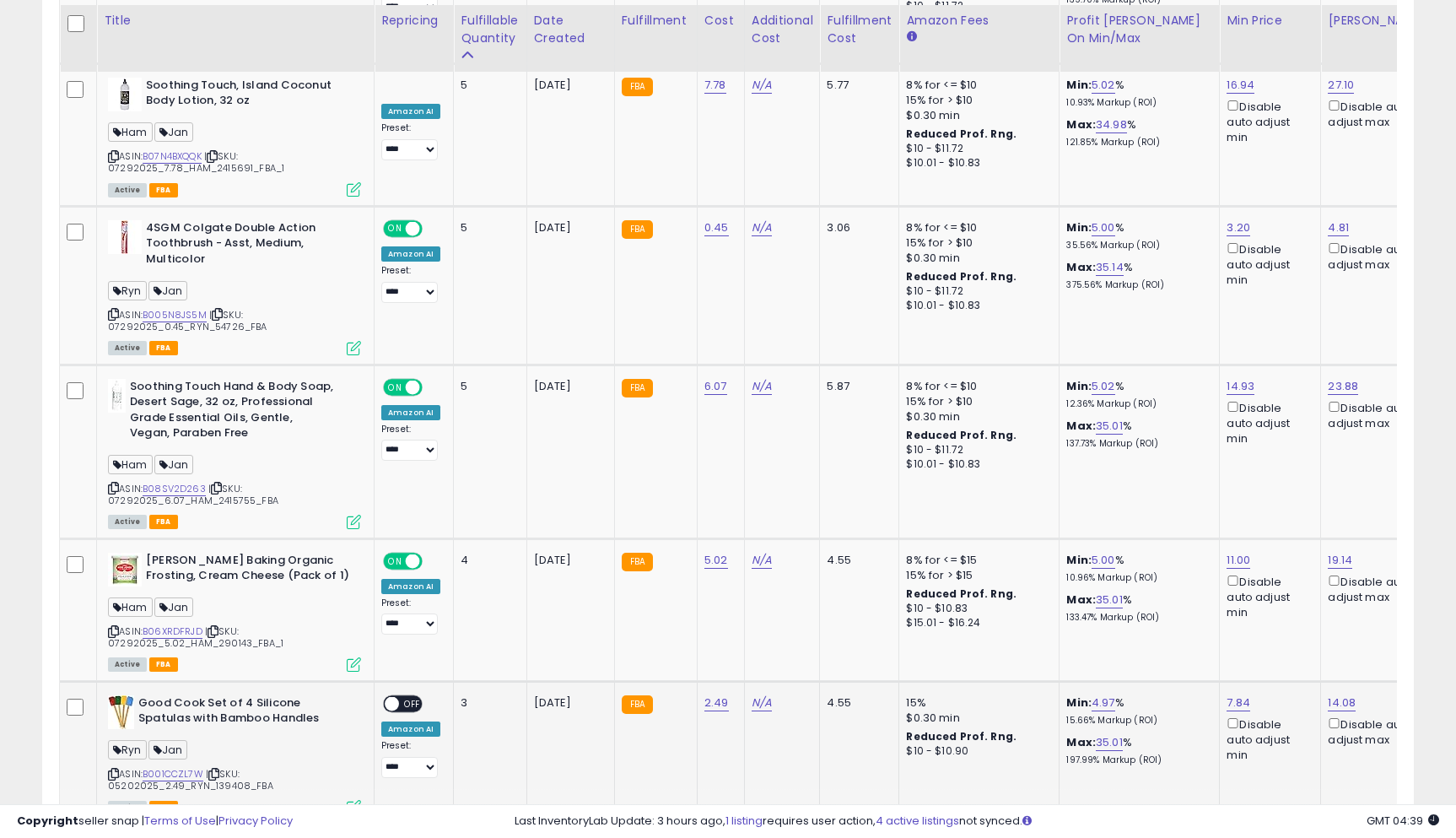
click at [407, 696] on span "OFF" at bounding box center [412, 703] width 27 height 14
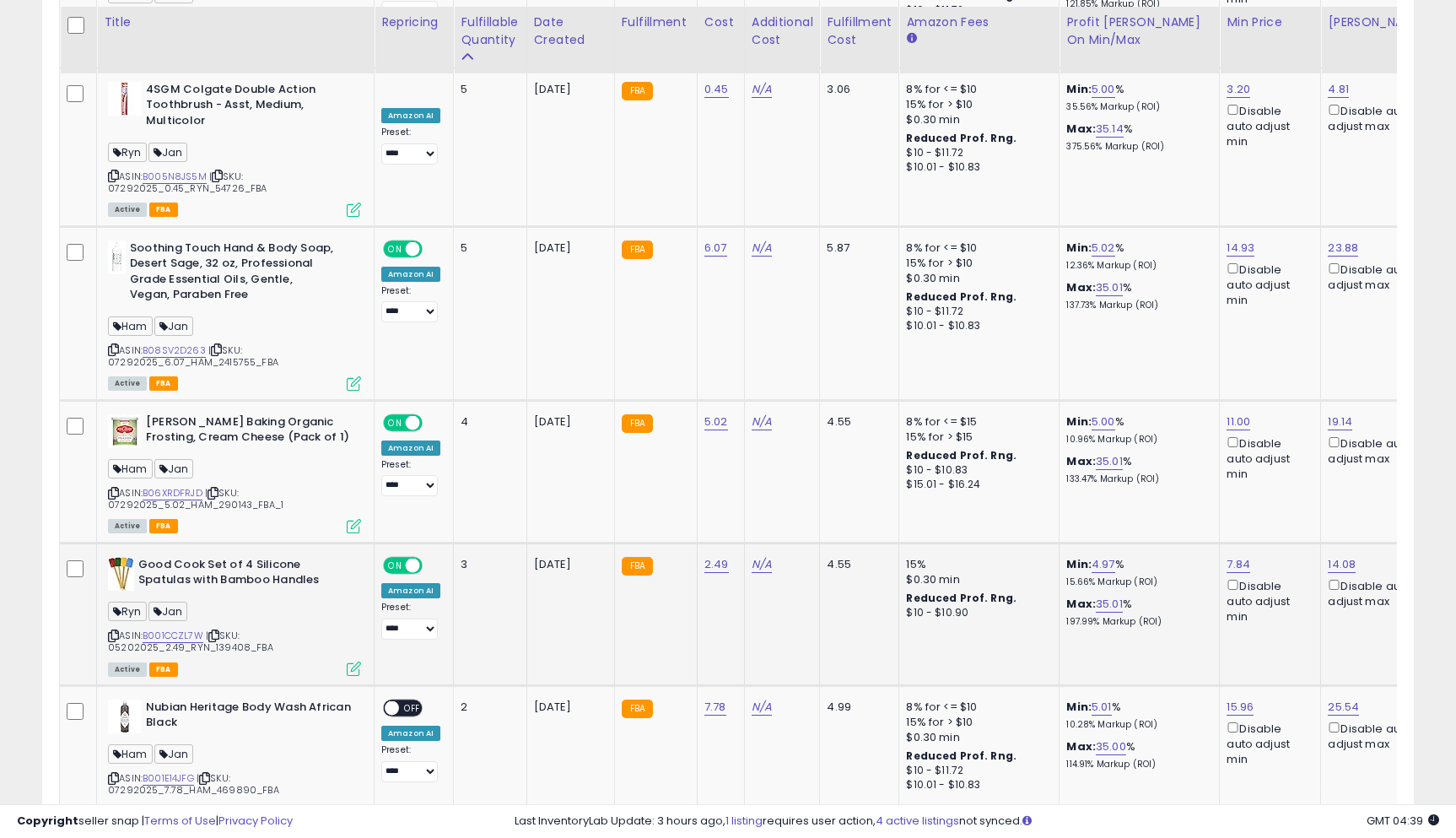
scroll to position [2340, 0]
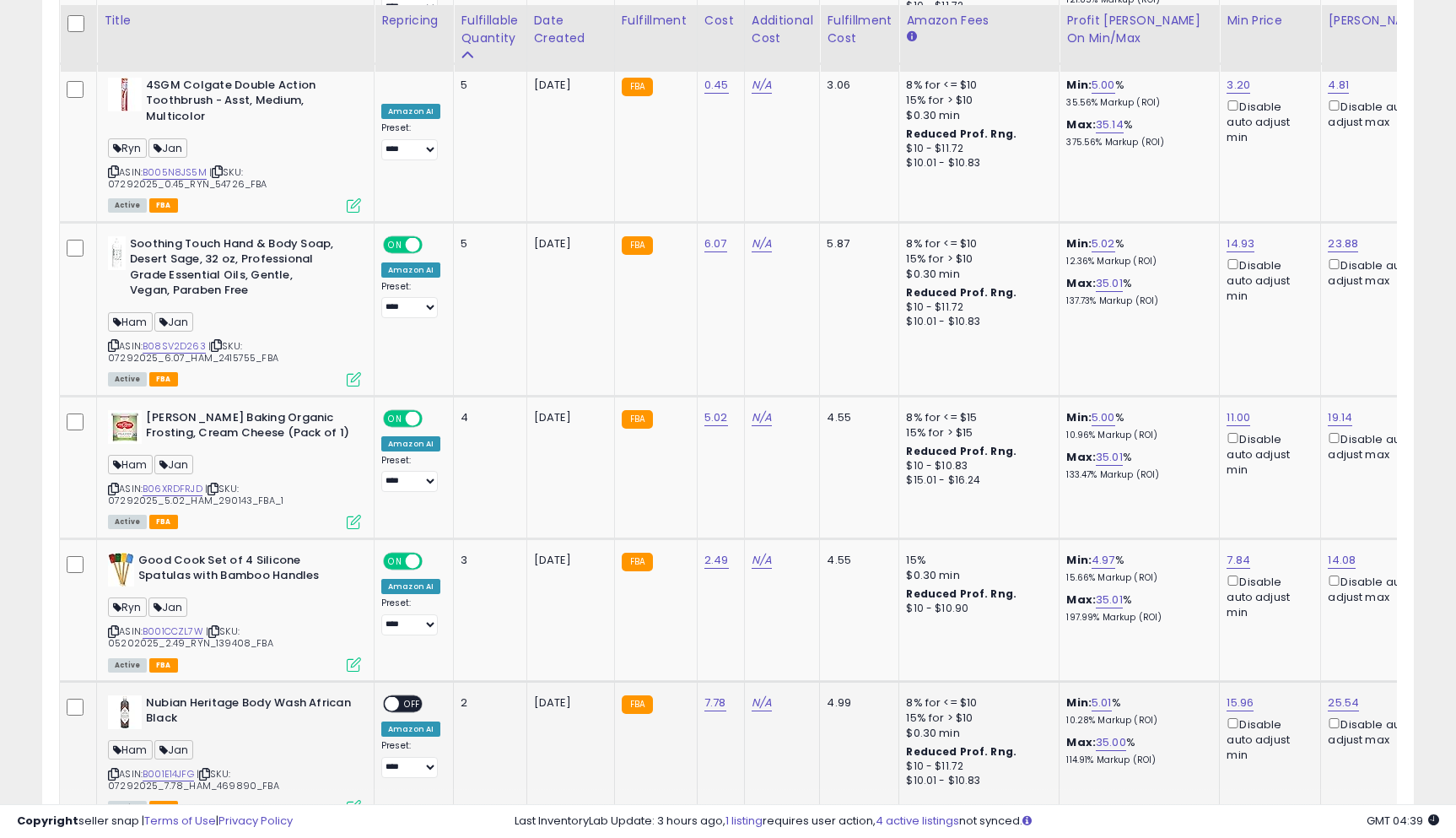
click at [407, 696] on span "OFF" at bounding box center [412, 703] width 27 height 14
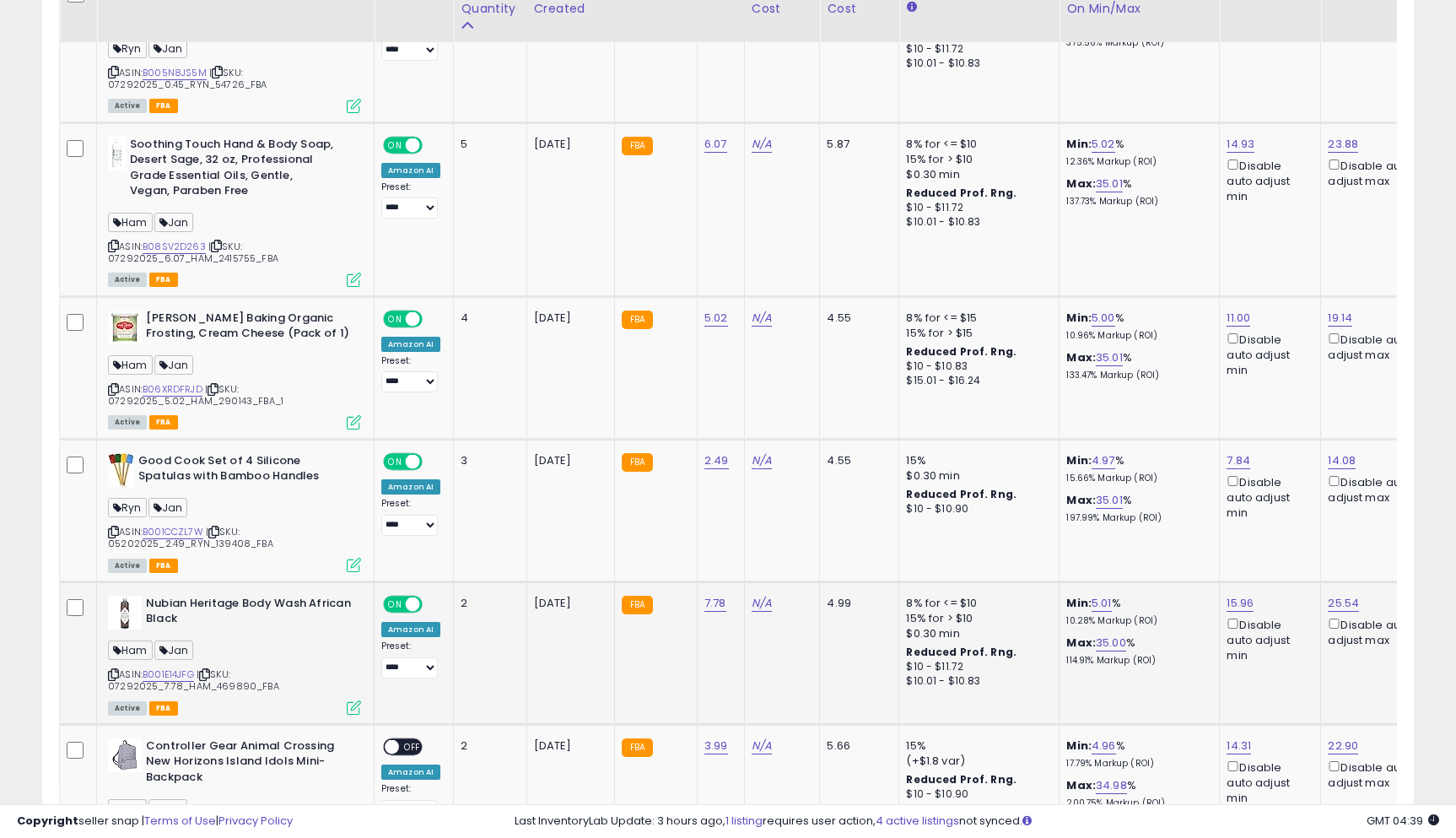
scroll to position [2440, 0]
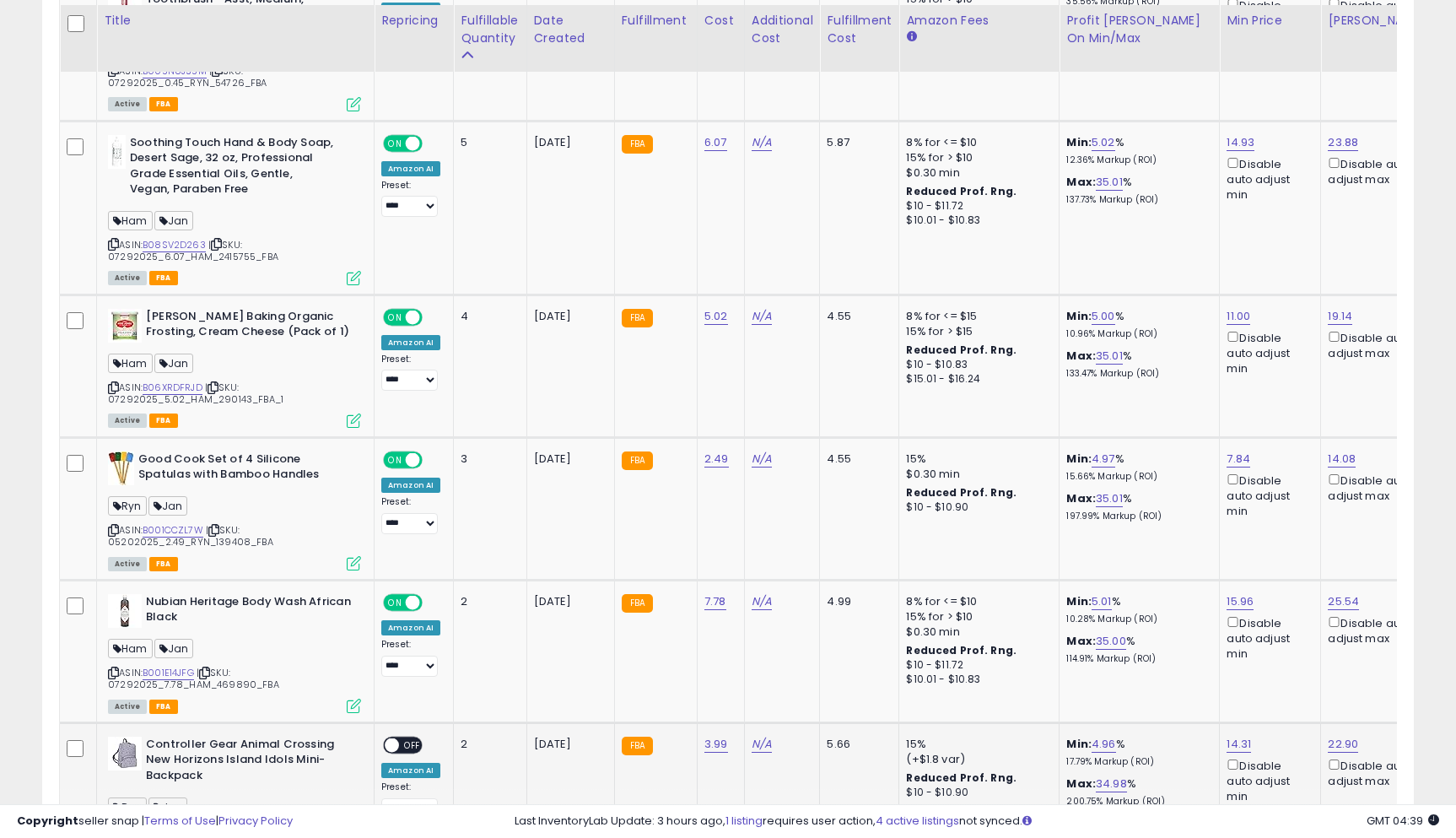
click at [409, 737] on span "OFF" at bounding box center [412, 745] width 27 height 14
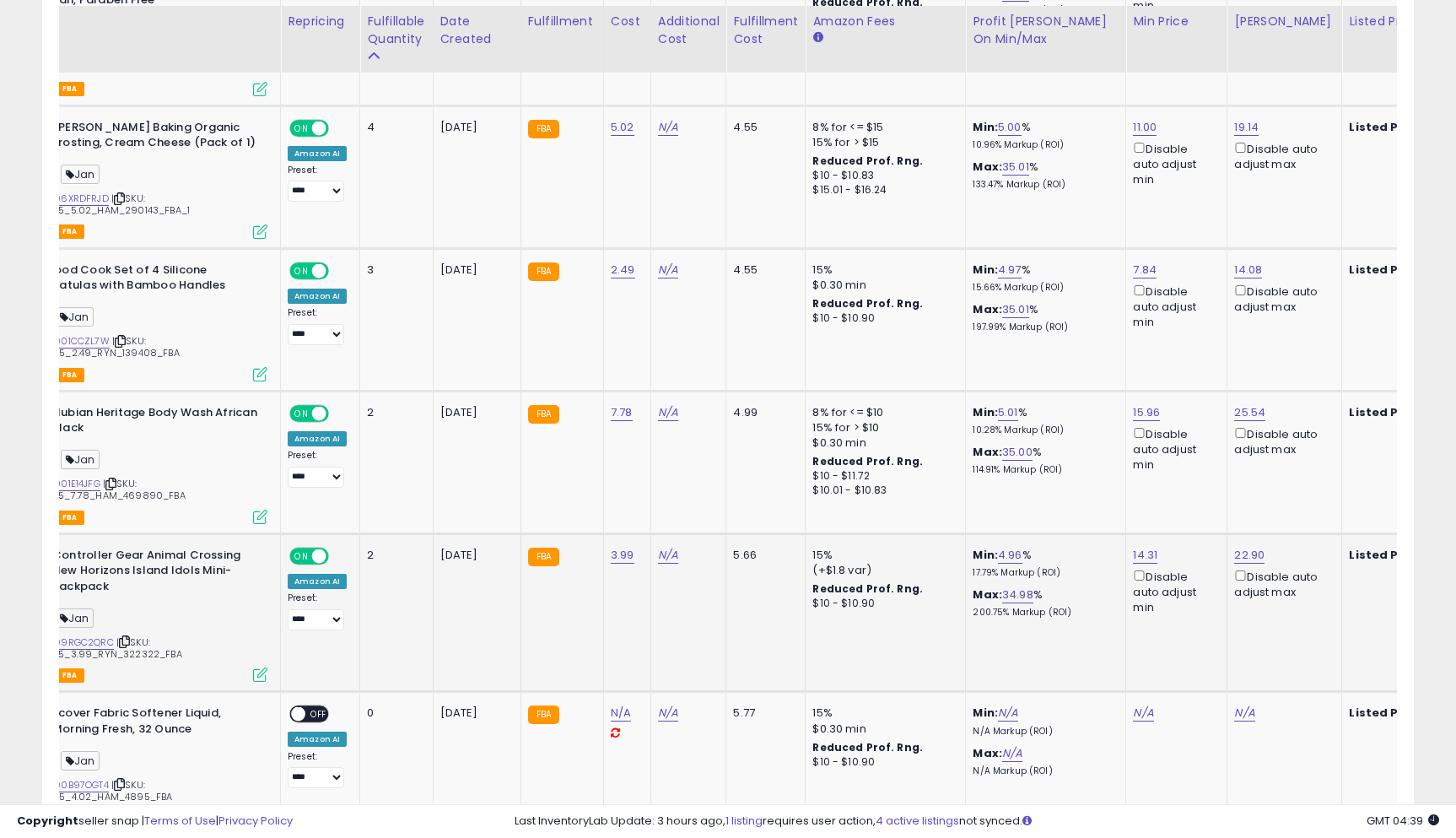
scroll to position [2631, 0]
